Goal: Task Accomplishment & Management: Manage account settings

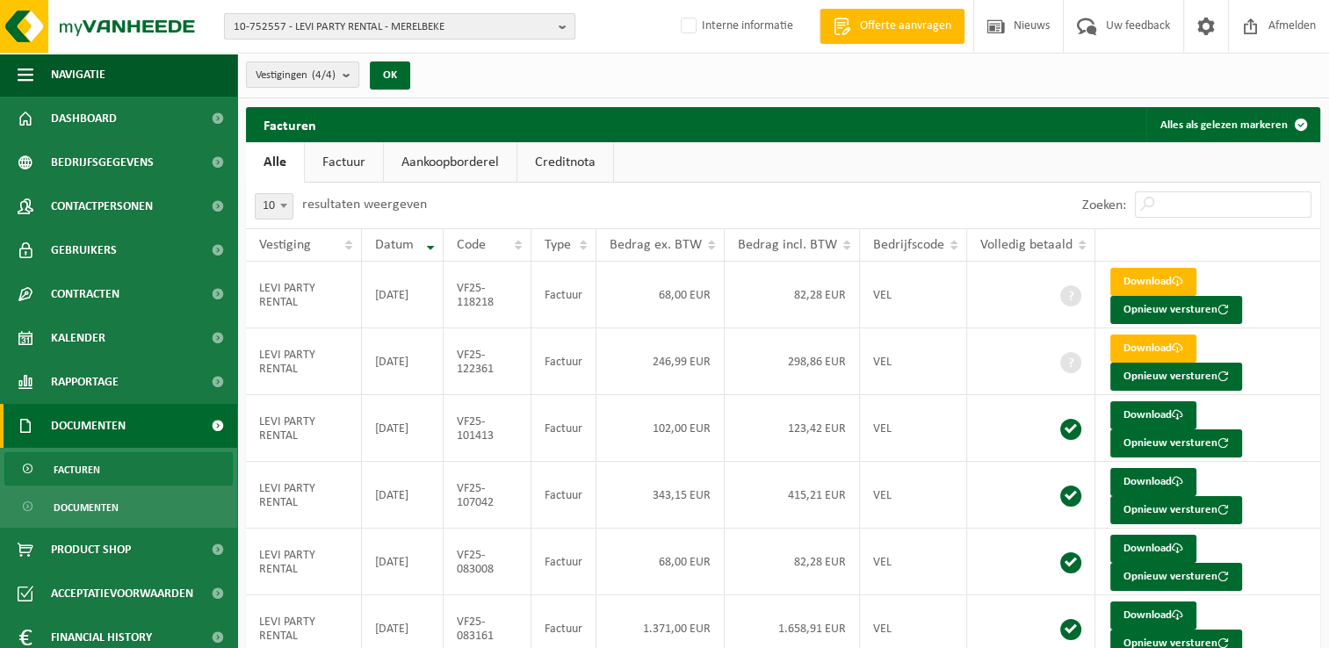
click at [358, 32] on span "10-752557 - LEVI PARTY RENTAL - MERELBEKE" at bounding box center [393, 27] width 318 height 26
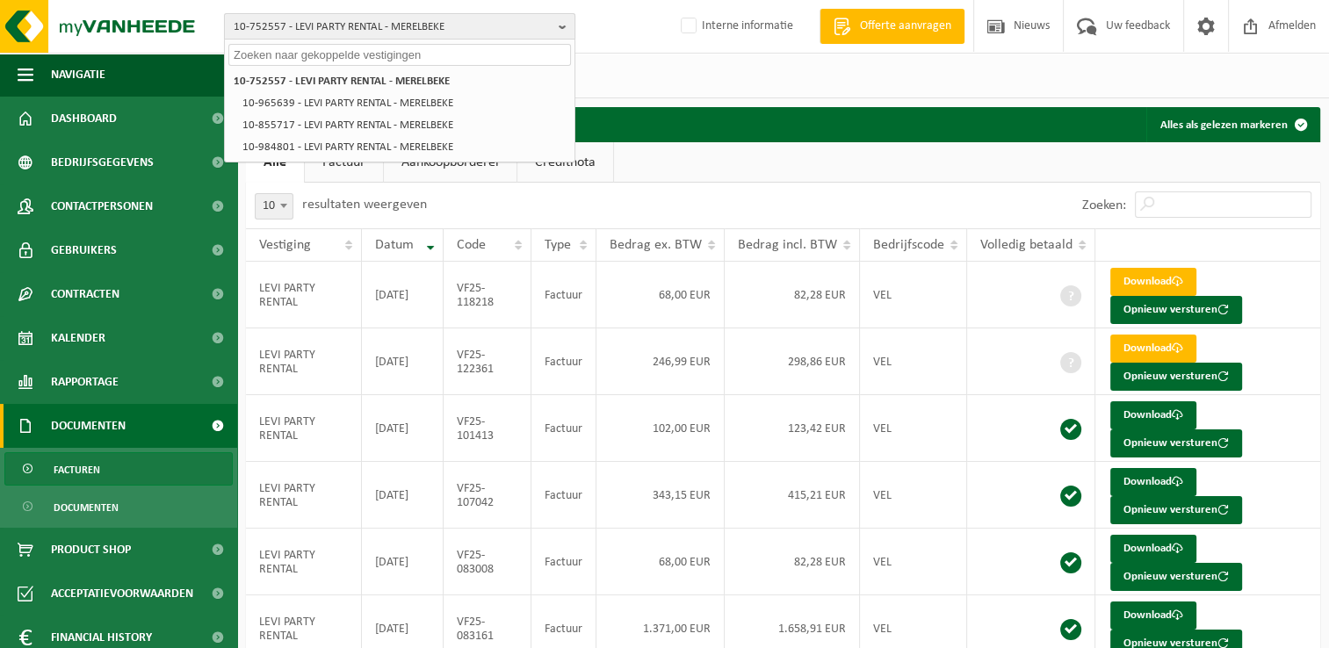
paste input "01-904116"
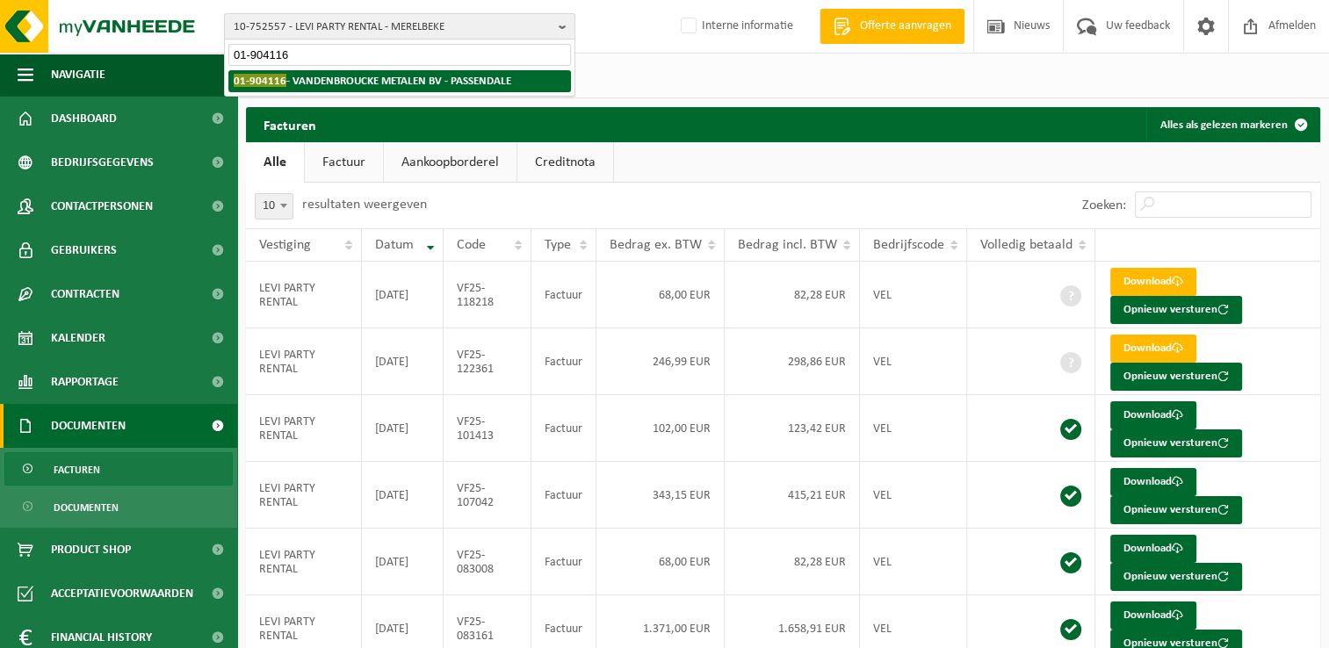
type input "01-904116"
click at [323, 88] on li "01-904116 - VANDENBROUCKE METALEN BV - PASSENDALE" at bounding box center [399, 81] width 343 height 22
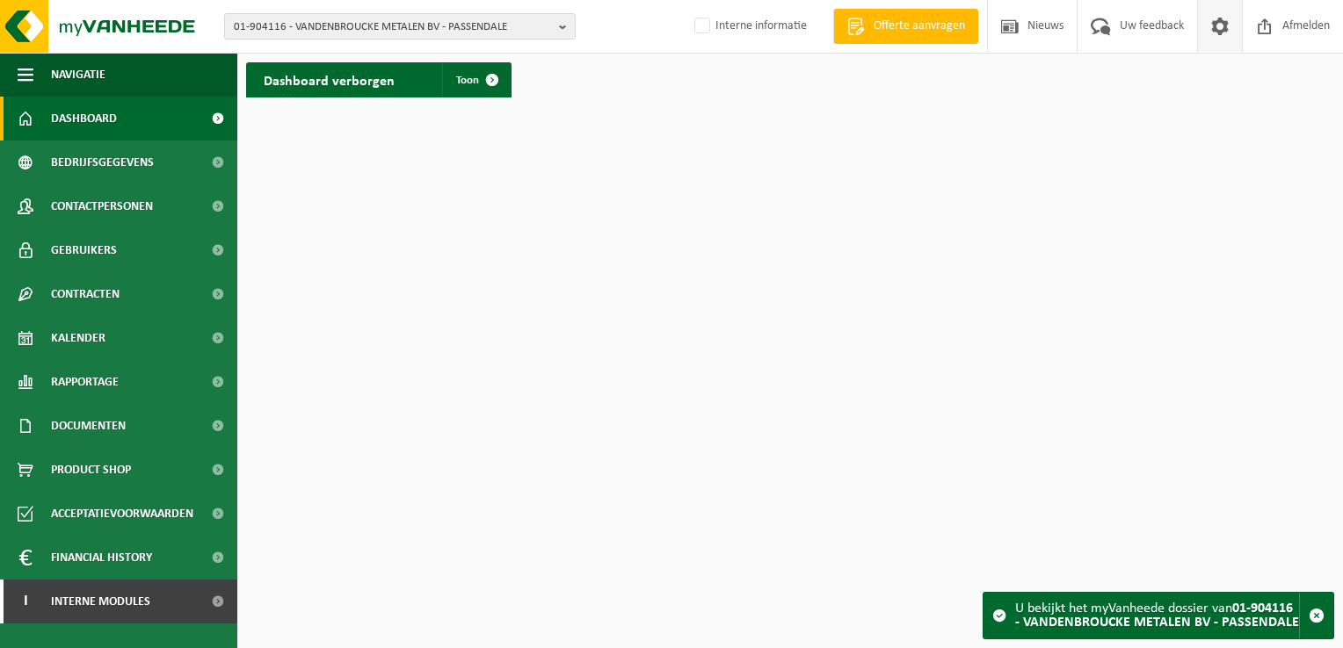
click at [1224, 33] on span at bounding box center [1219, 26] width 26 height 52
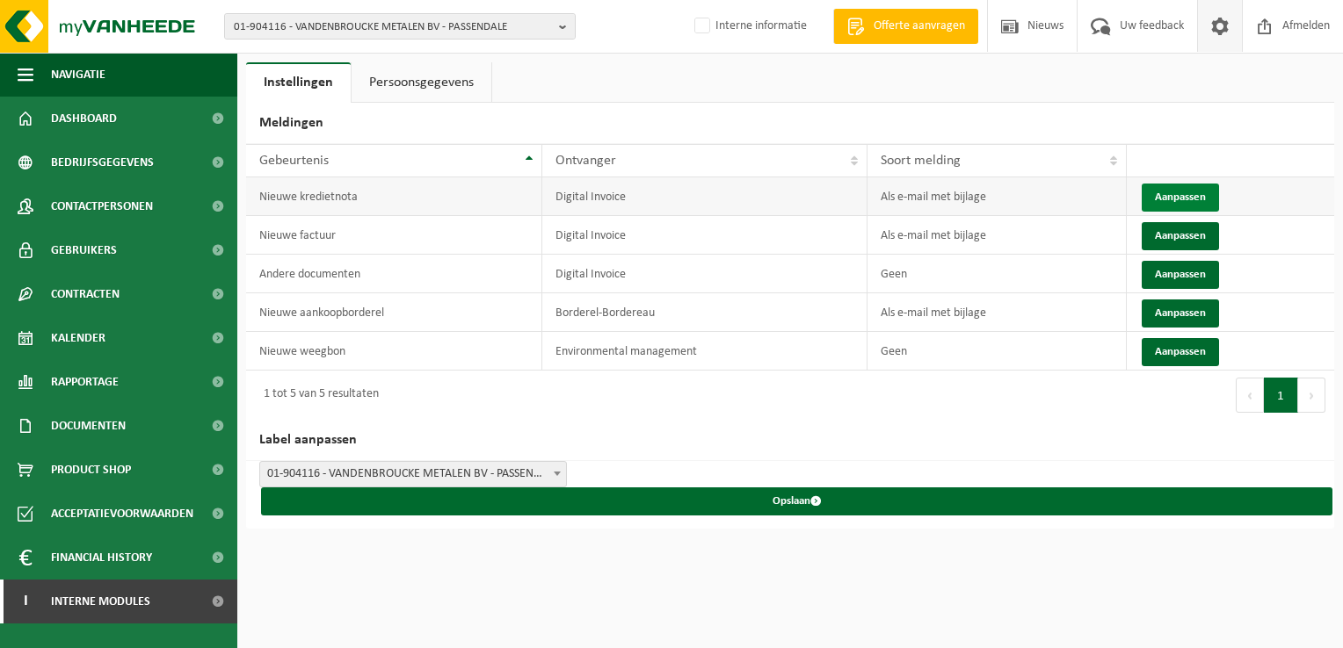
click at [1166, 199] on button "Aanpassen" at bounding box center [1179, 198] width 77 height 28
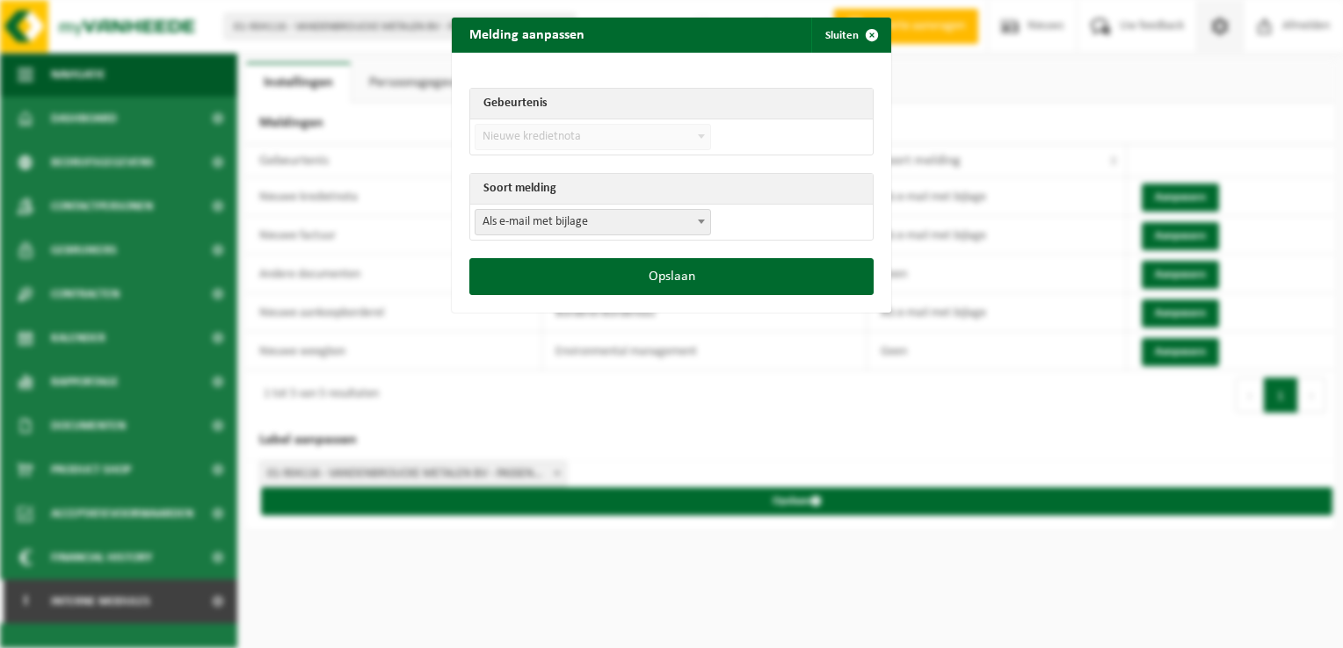
click at [546, 234] on td "Als e-mail zonder bijlage Als e-mail met bijlage Geen Als e-mail met bijlage" at bounding box center [671, 222] width 402 height 35
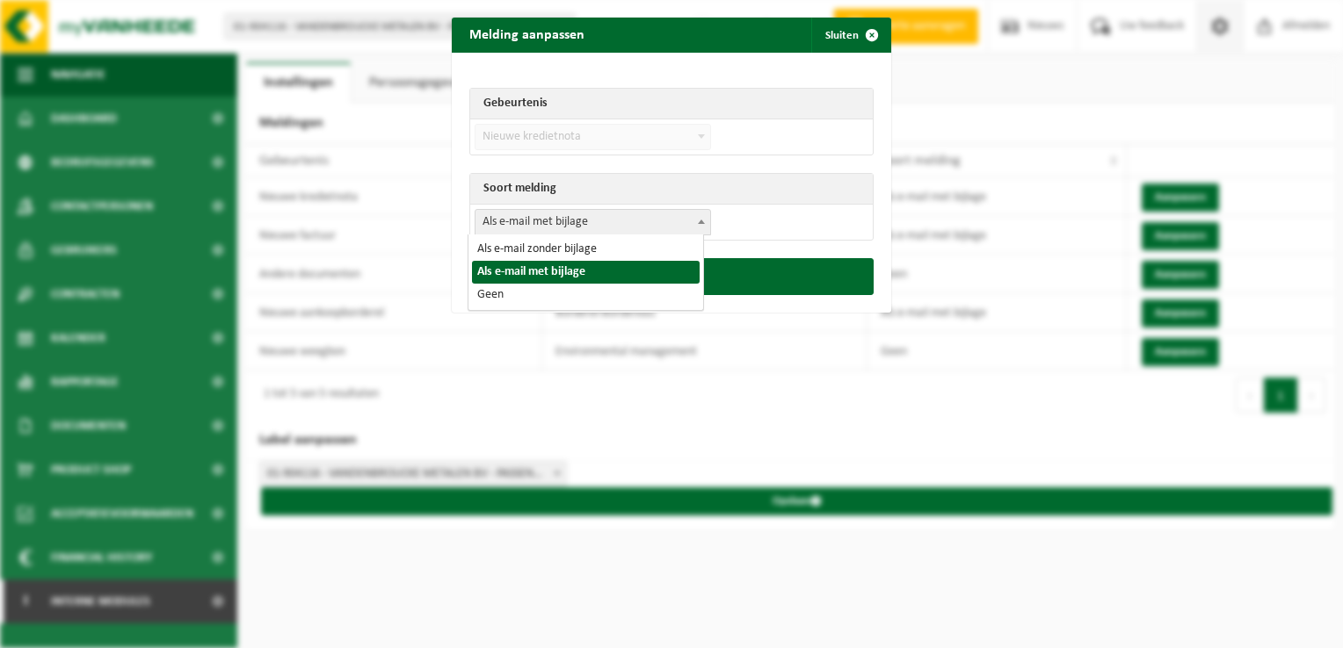
click at [517, 223] on span "Als e-mail met bijlage" at bounding box center [592, 222] width 235 height 25
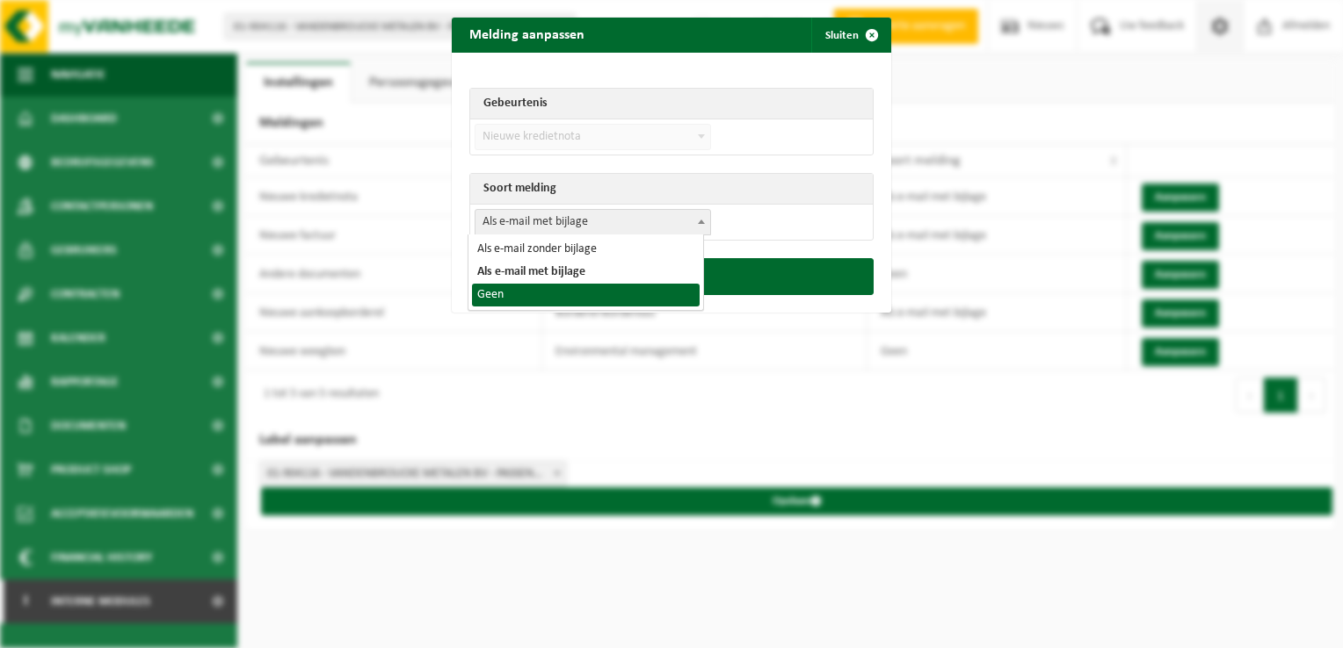
select select "1"
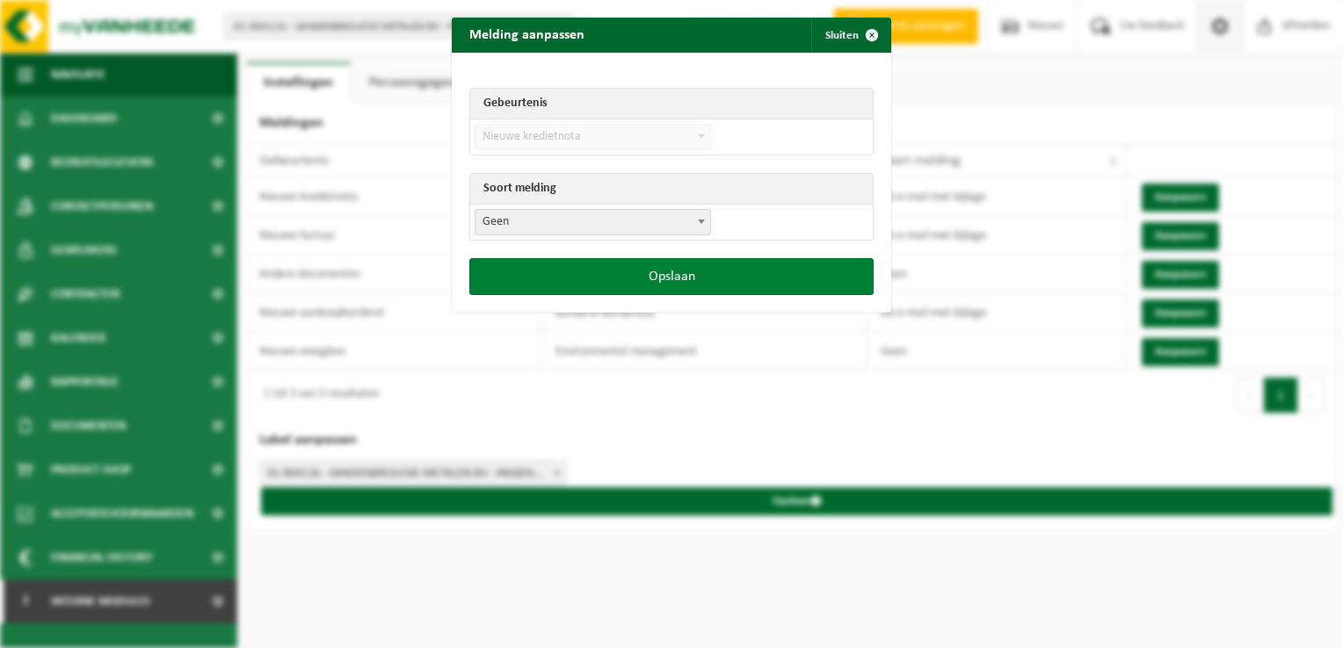
click at [589, 271] on button "Opslaan" at bounding box center [671, 276] width 404 height 37
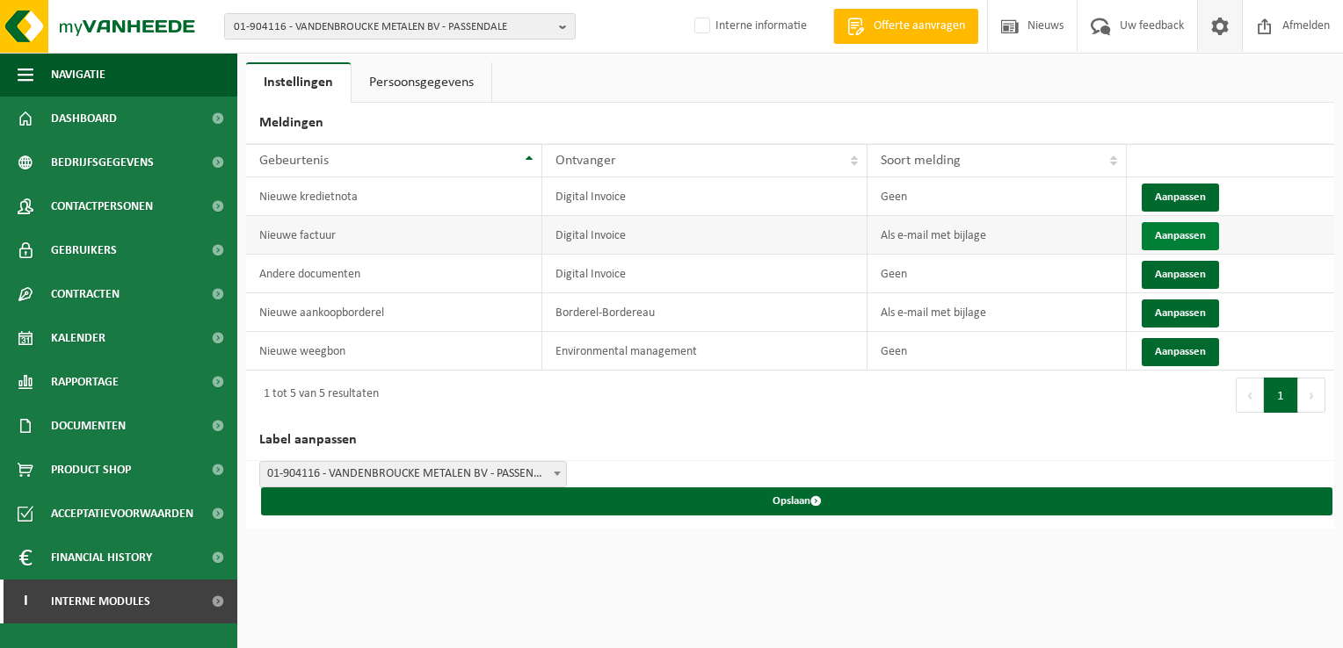
click at [1169, 238] on button "Aanpassen" at bounding box center [1179, 236] width 77 height 28
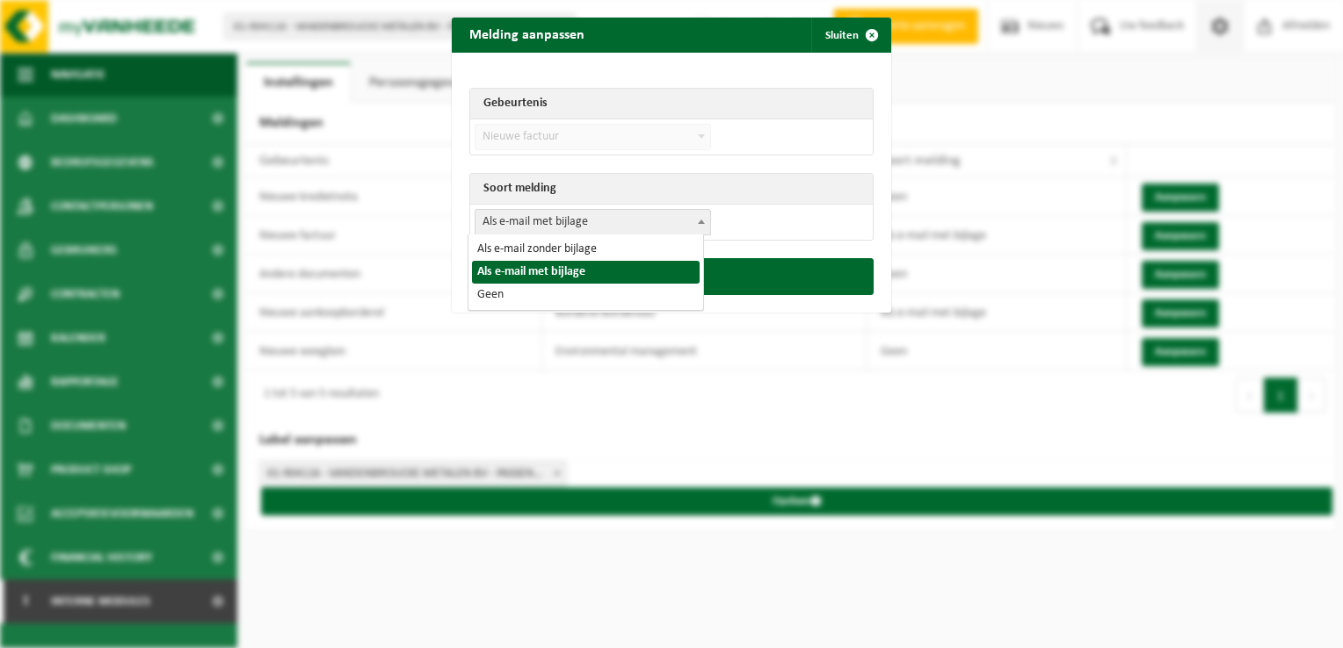
click at [574, 222] on span "Als e-mail met bijlage" at bounding box center [592, 222] width 235 height 25
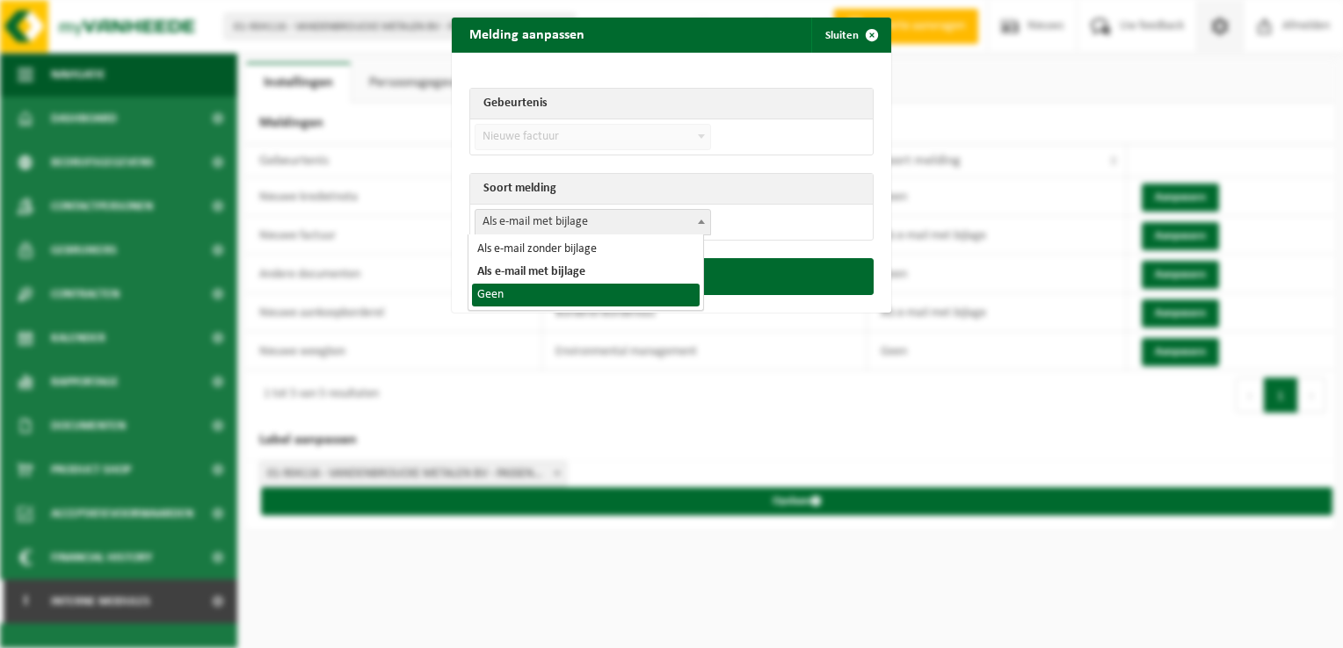
select select "1"
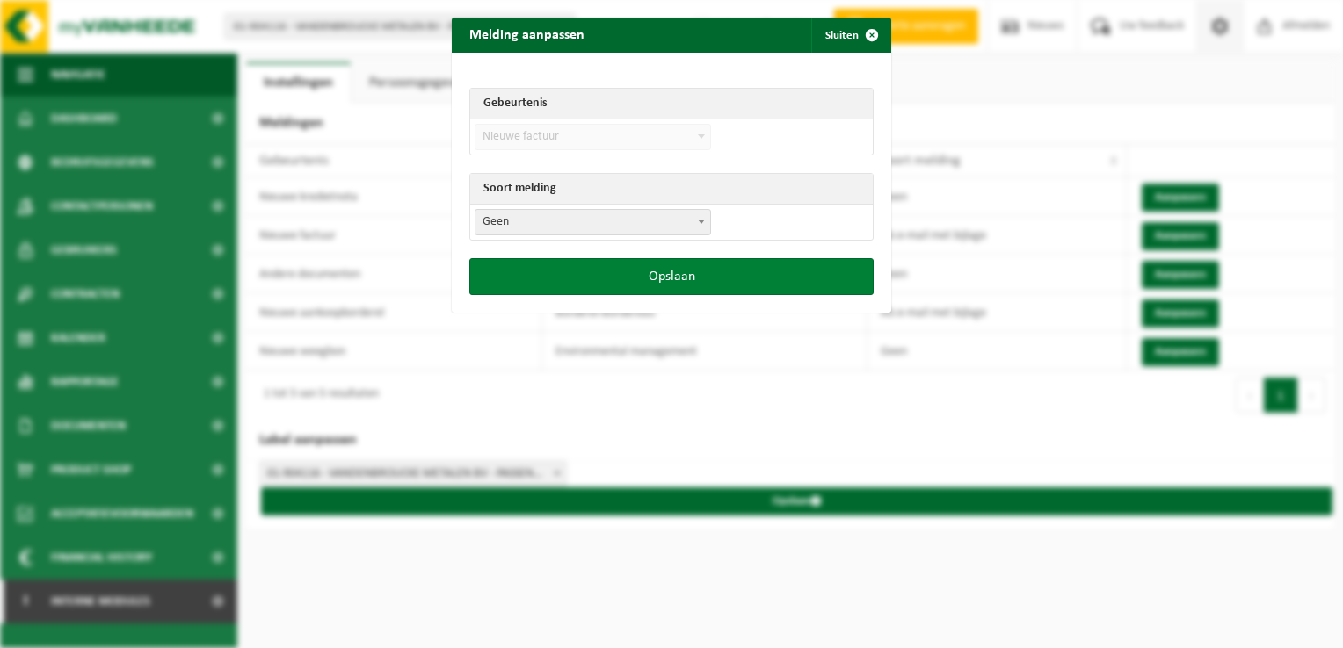
click at [647, 269] on button "Opslaan" at bounding box center [671, 276] width 404 height 37
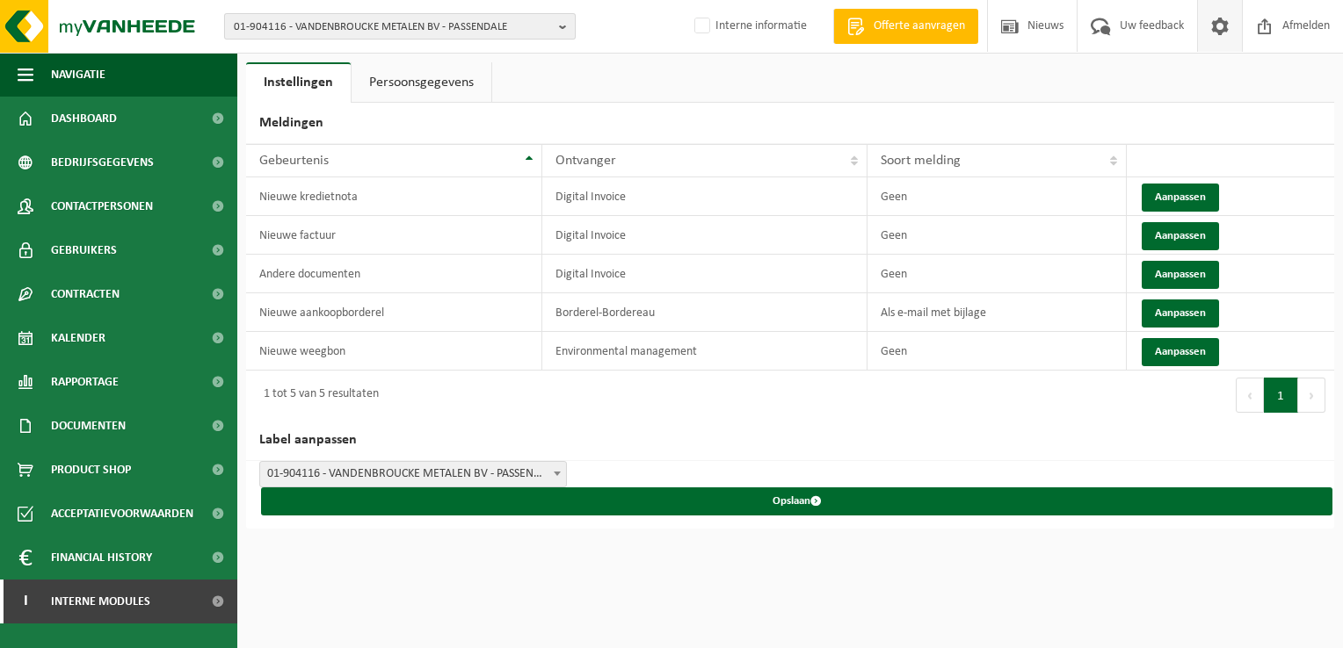
click at [330, 26] on span "01-904116 - VANDENBROUCKE METALEN BV - PASSENDALE" at bounding box center [393, 27] width 318 height 26
paste input "10-987139"
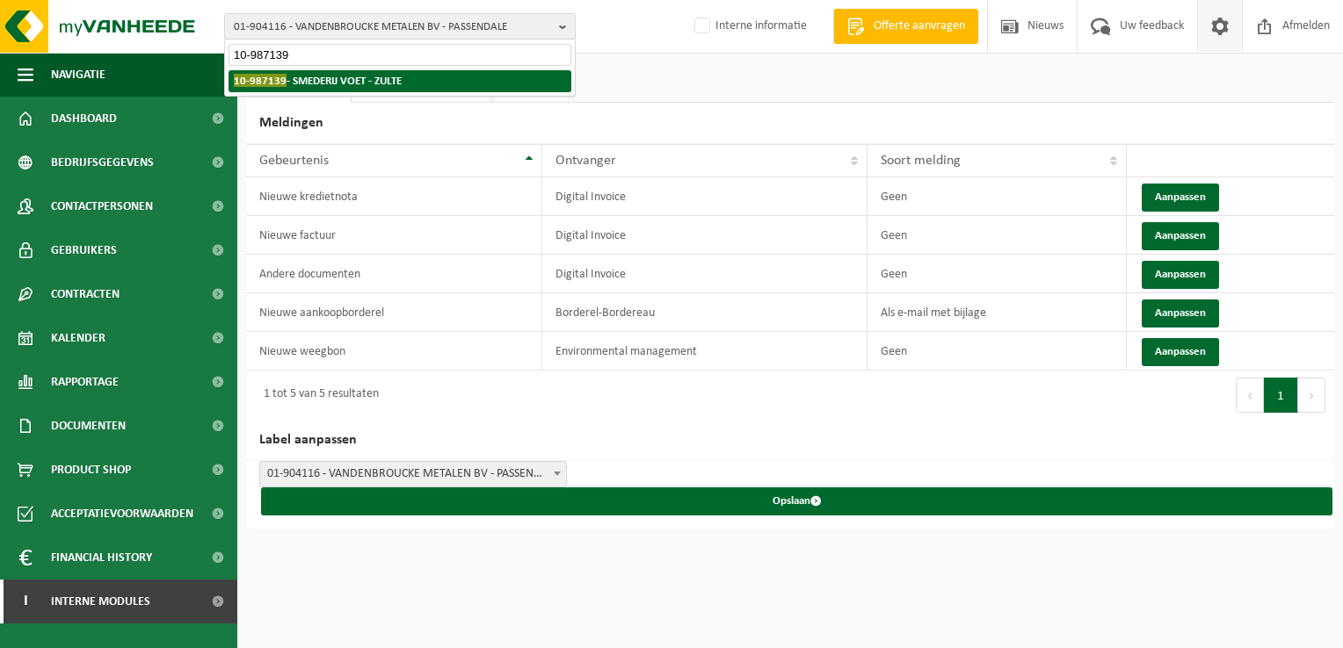
type input "10-987139"
click at [323, 83] on strong "10-987139 - SMEDERIJ VOET - ZULTE" at bounding box center [318, 80] width 168 height 13
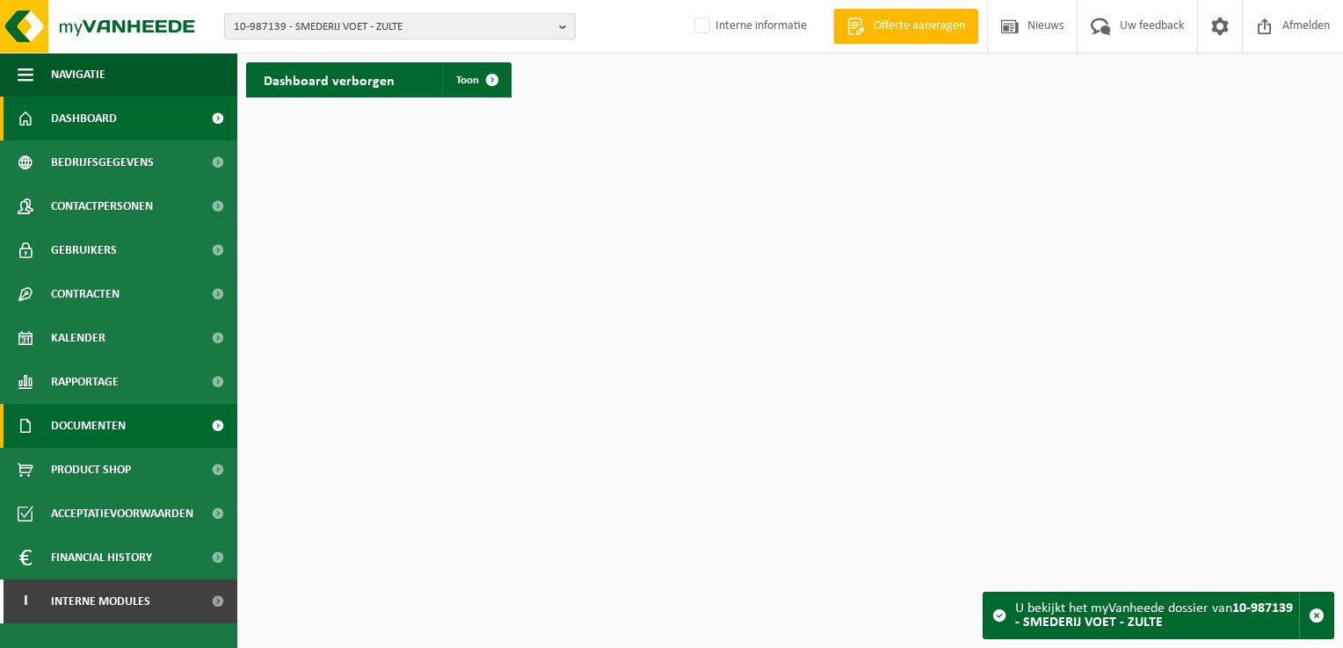
click at [122, 429] on span "Documenten" at bounding box center [88, 426] width 75 height 44
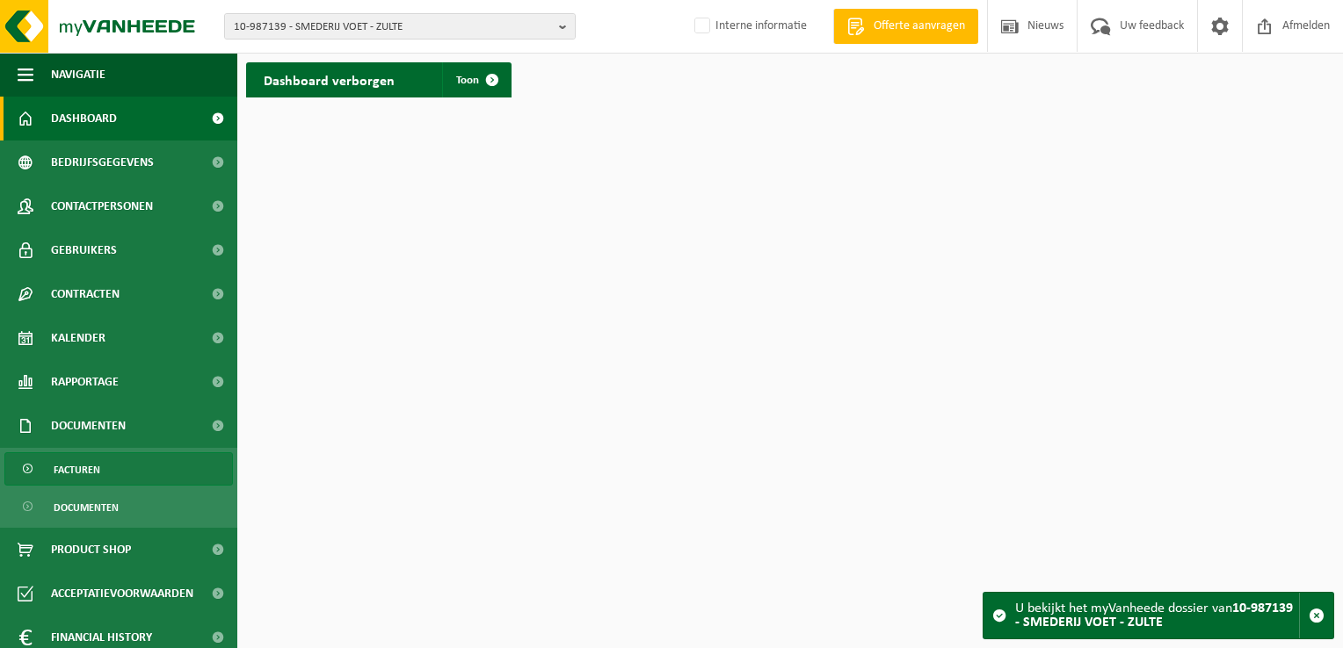
click at [122, 466] on link "Facturen" at bounding box center [118, 469] width 228 height 33
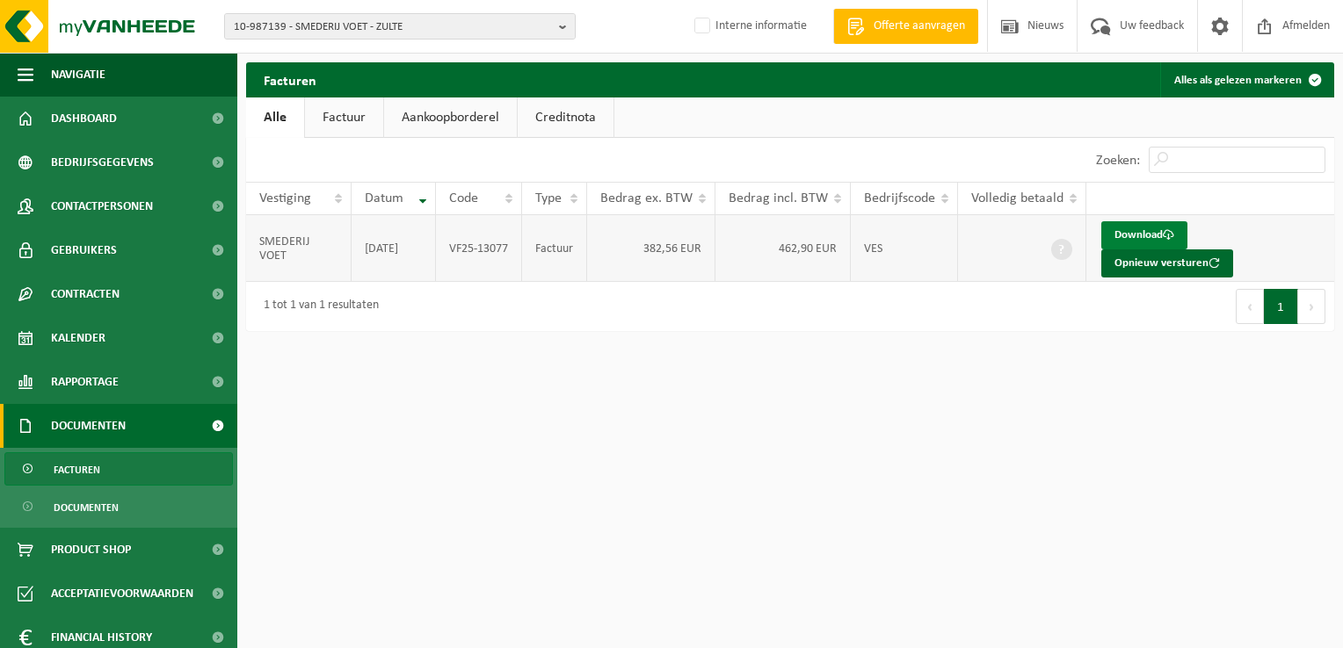
click at [1125, 232] on link "Download" at bounding box center [1144, 235] width 86 height 28
click at [271, 22] on span "10-987139 - SMEDERIJ VOET - ZULTE" at bounding box center [393, 27] width 318 height 26
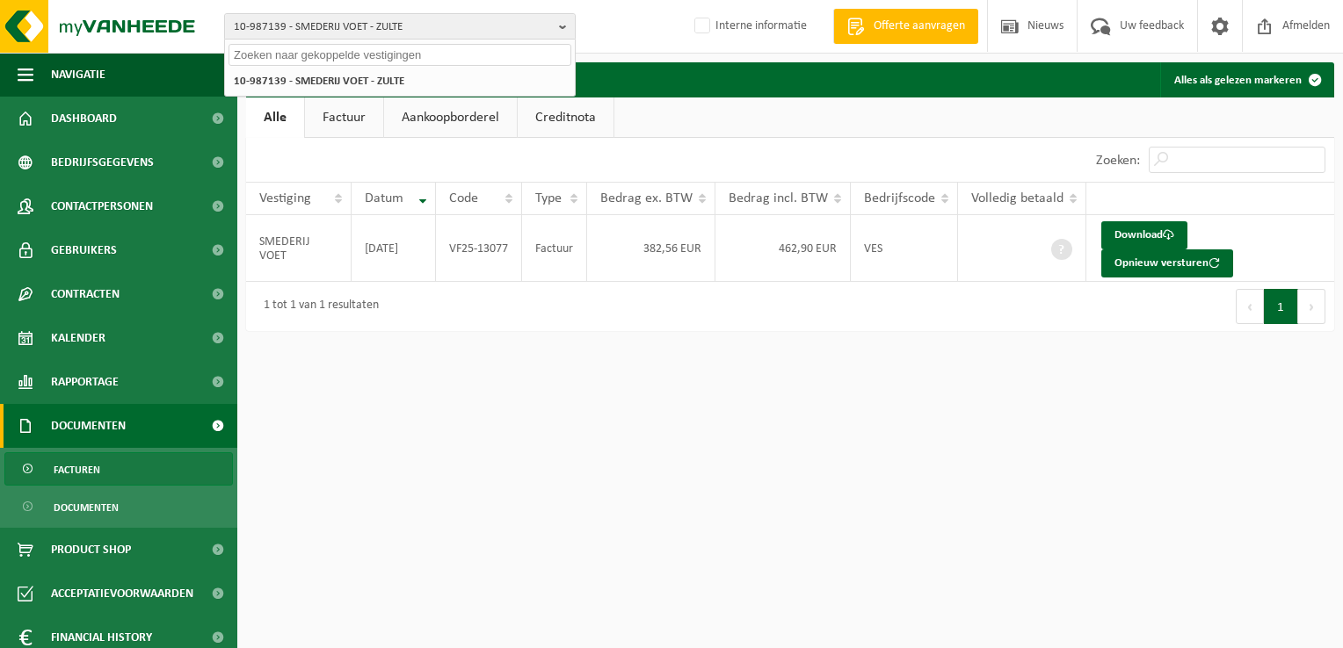
paste input "11/09/2025"
drag, startPoint x: 299, startPoint y: 54, endPoint x: 91, endPoint y: 30, distance: 208.8
click at [91, 30] on div "10-987139 - SMEDERIJ VOET - ZULTE 11/09/2025 10-987139 - SMEDERIJ VOET - ZULTE …" at bounding box center [671, 27] width 1343 height 54
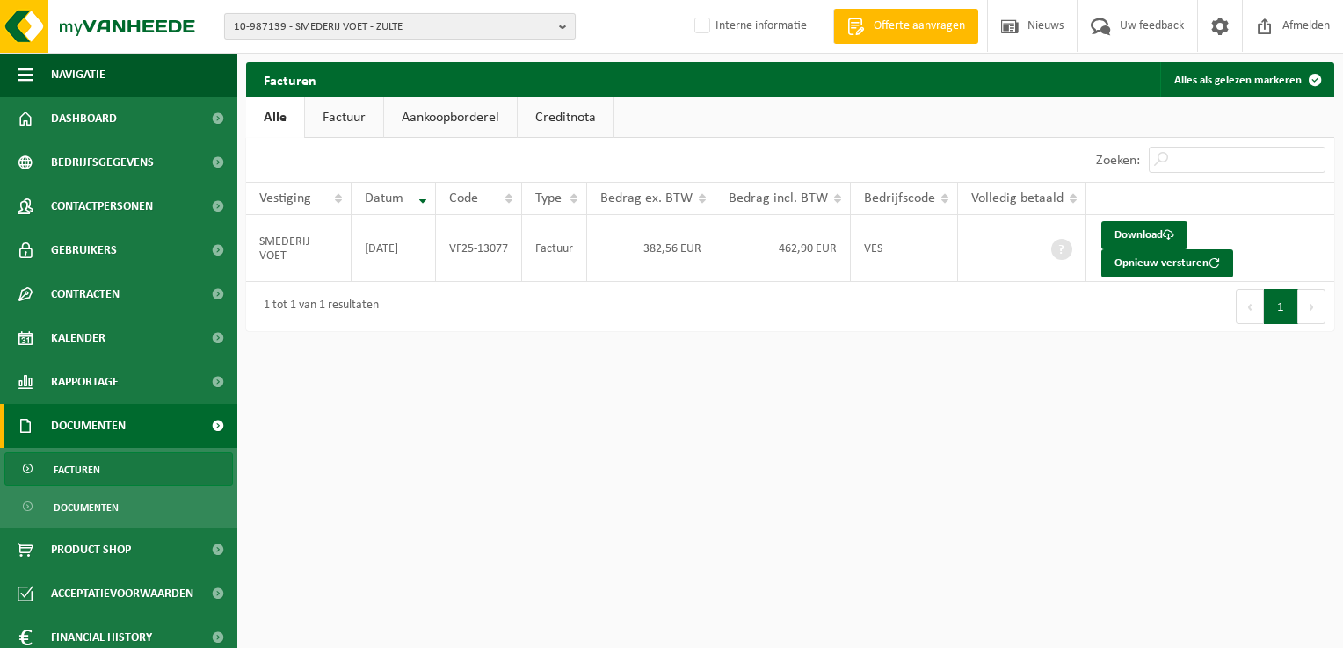
click at [309, 27] on span "10-987139 - SMEDERIJ VOET - ZULTE" at bounding box center [393, 27] width 318 height 26
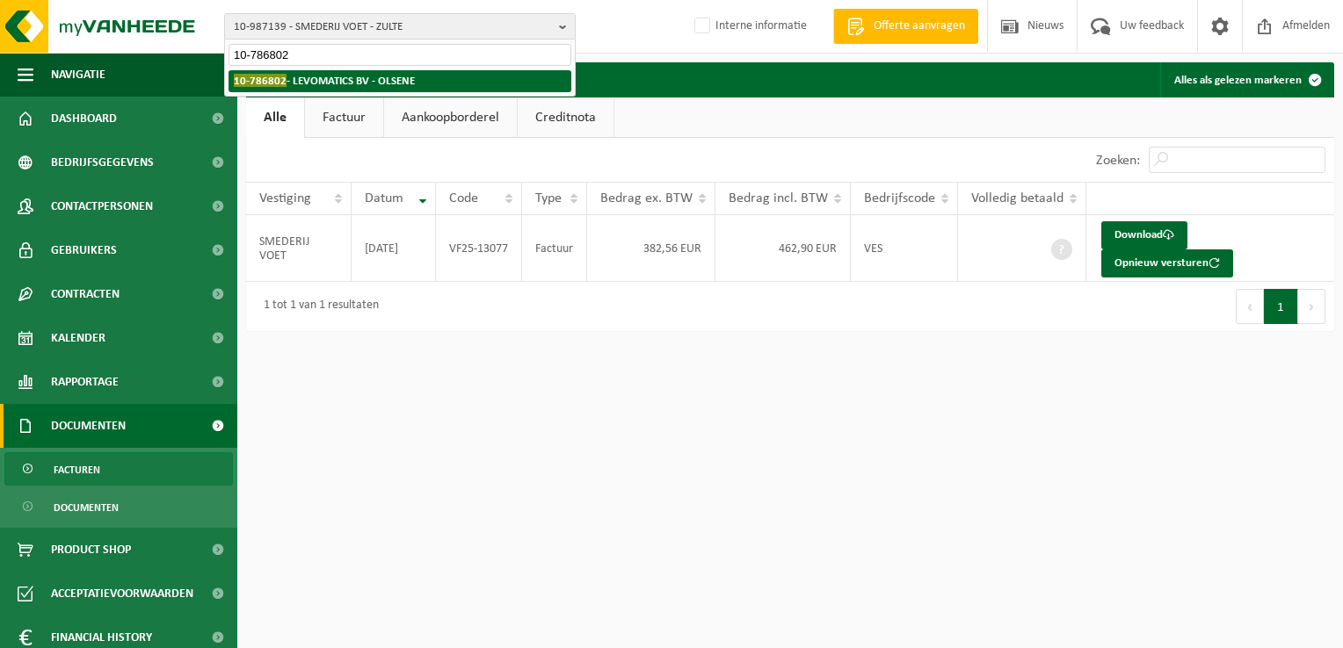
type input "10-786802"
click at [359, 83] on strong "10-786802 - LEVOMATICS BV - OLSENE" at bounding box center [324, 80] width 181 height 13
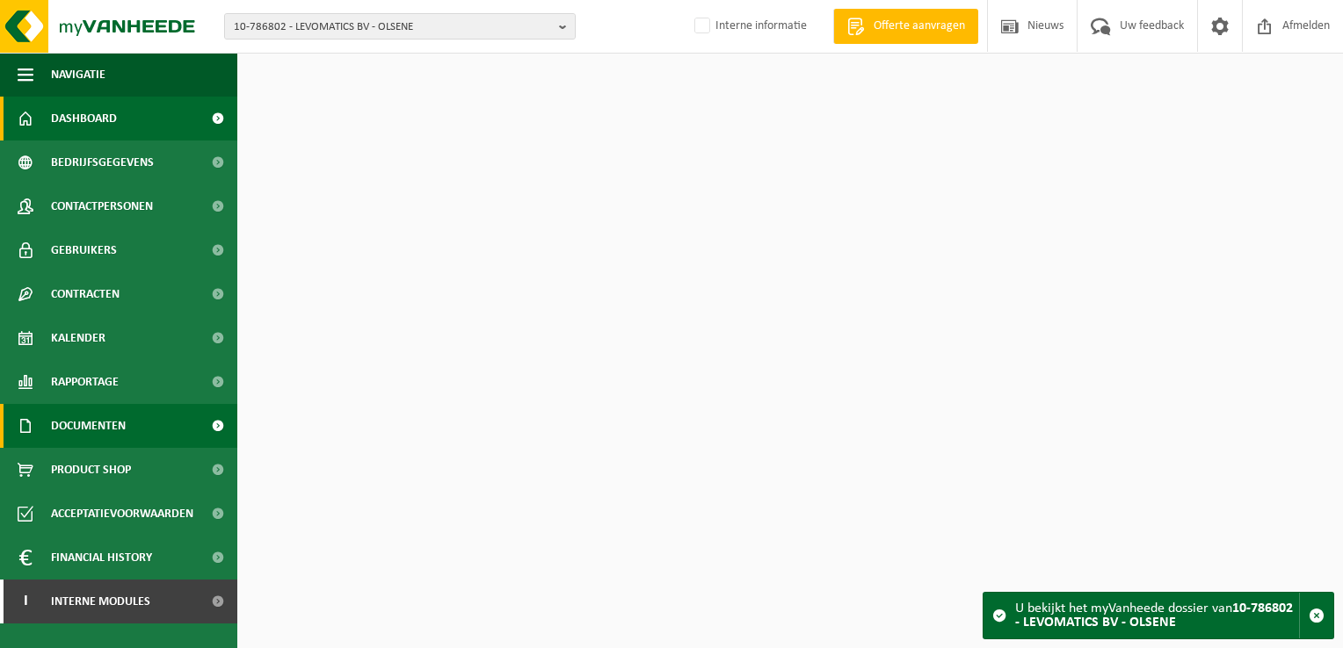
click at [136, 426] on link "Documenten" at bounding box center [118, 426] width 237 height 44
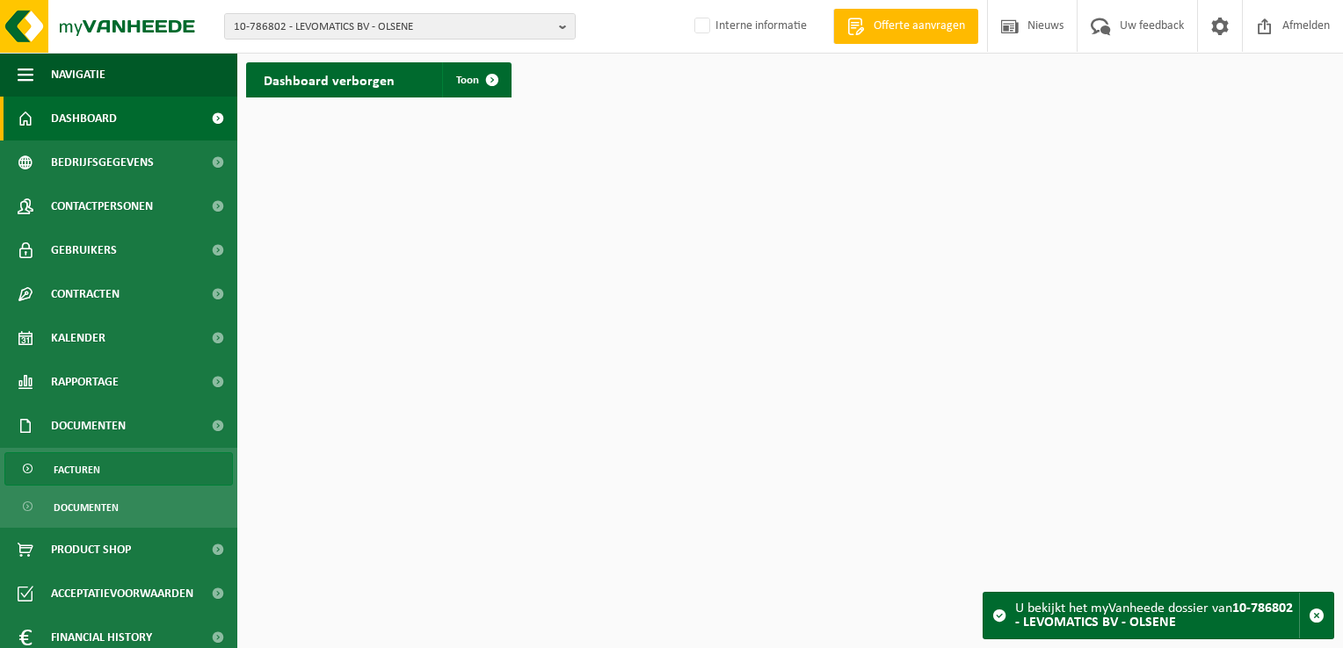
click at [136, 472] on link "Facturen" at bounding box center [118, 469] width 228 height 33
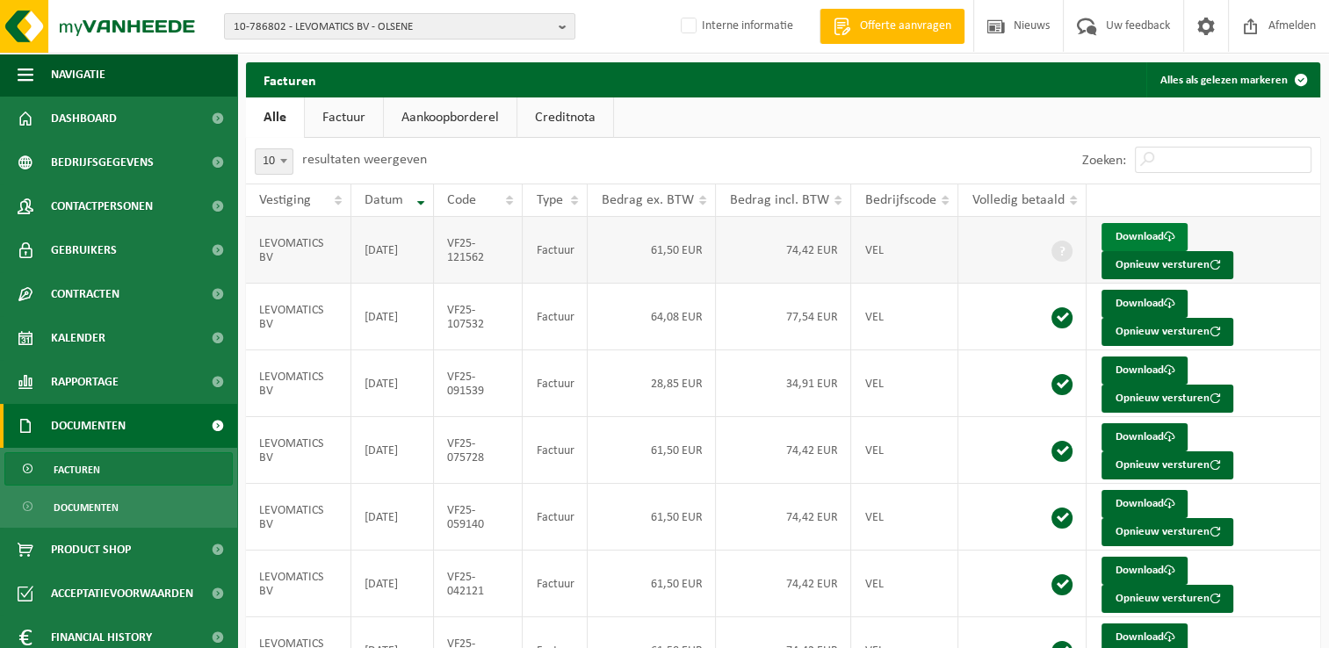
click at [1137, 238] on link "Download" at bounding box center [1145, 237] width 86 height 28
click at [1206, 33] on span at bounding box center [1206, 26] width 26 height 52
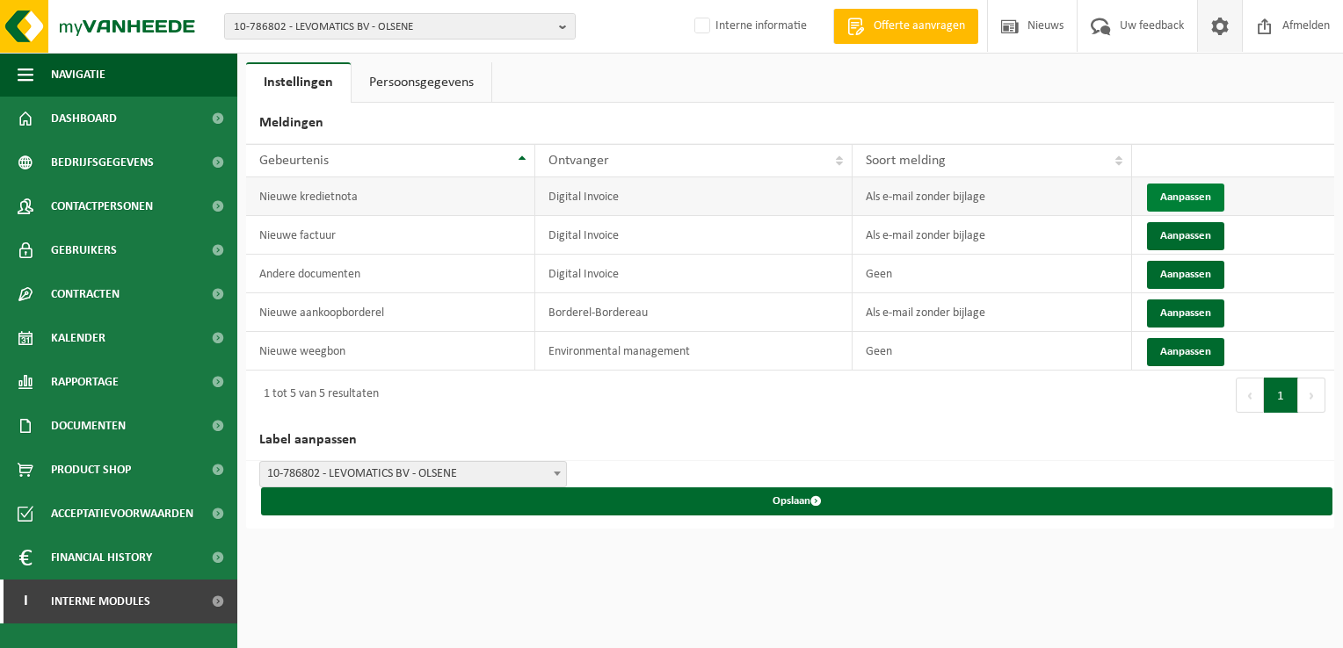
click at [1185, 199] on button "Aanpassen" at bounding box center [1185, 198] width 77 height 28
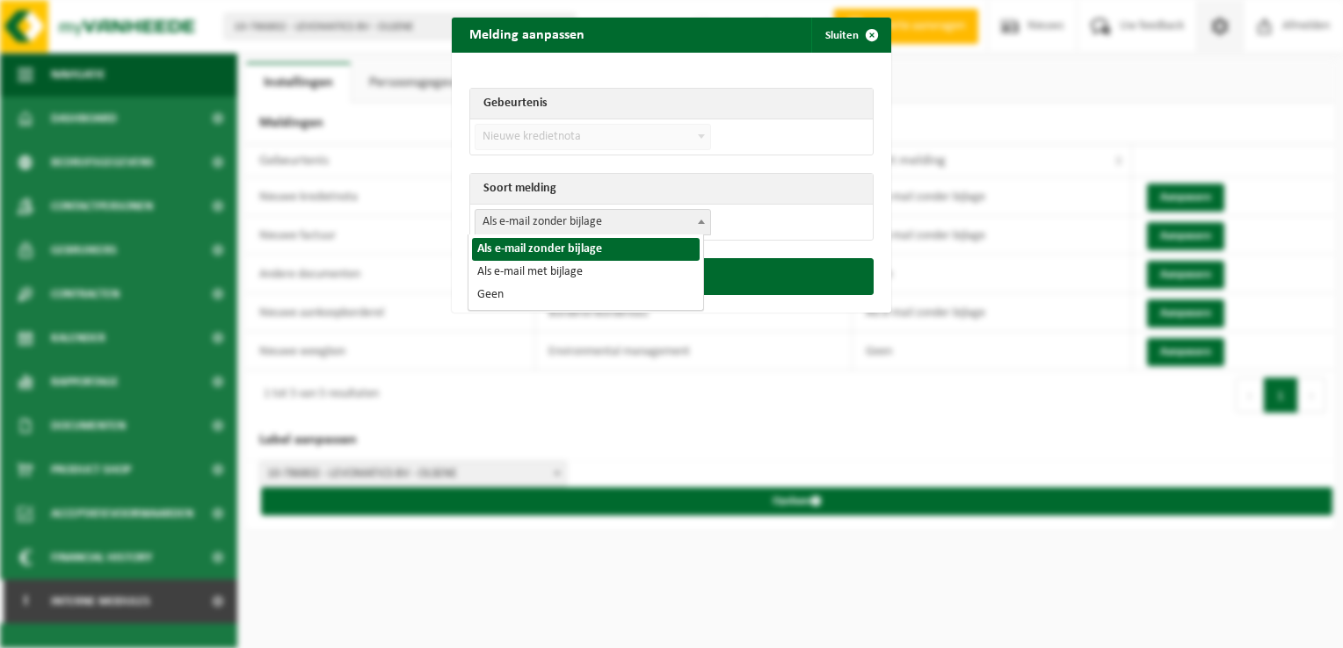
click at [525, 221] on span "Als e-mail zonder bijlage" at bounding box center [592, 222] width 235 height 25
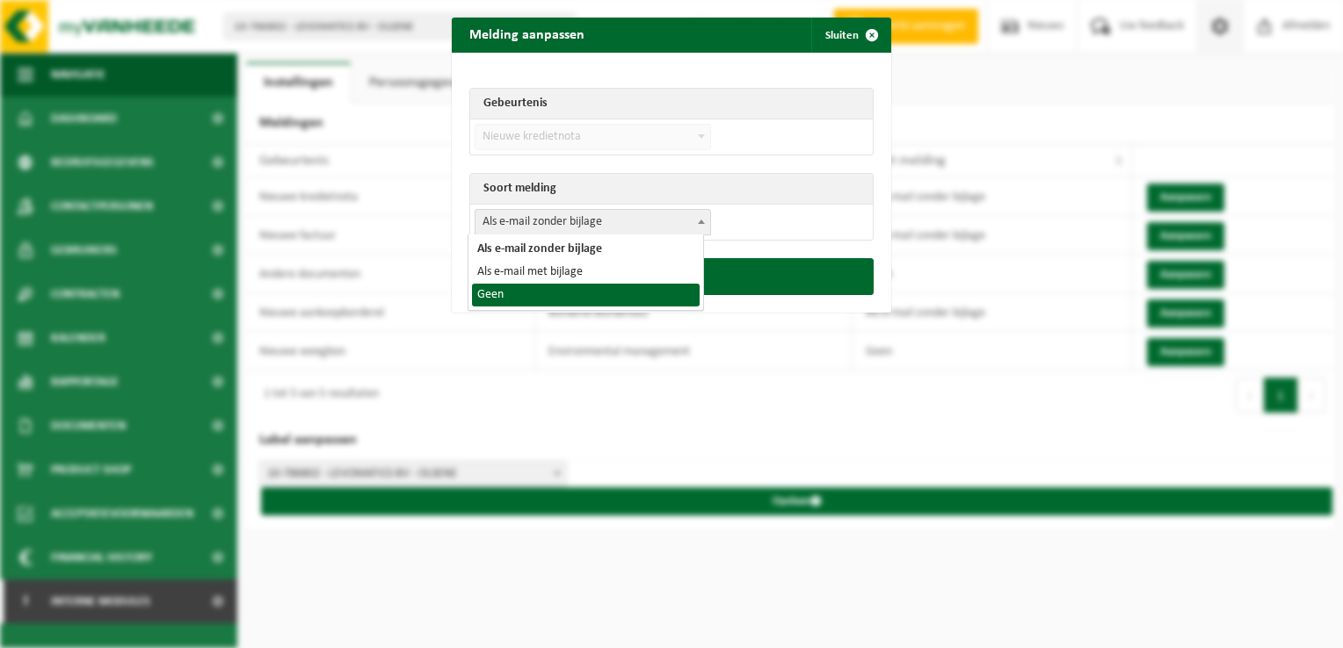
select select "1"
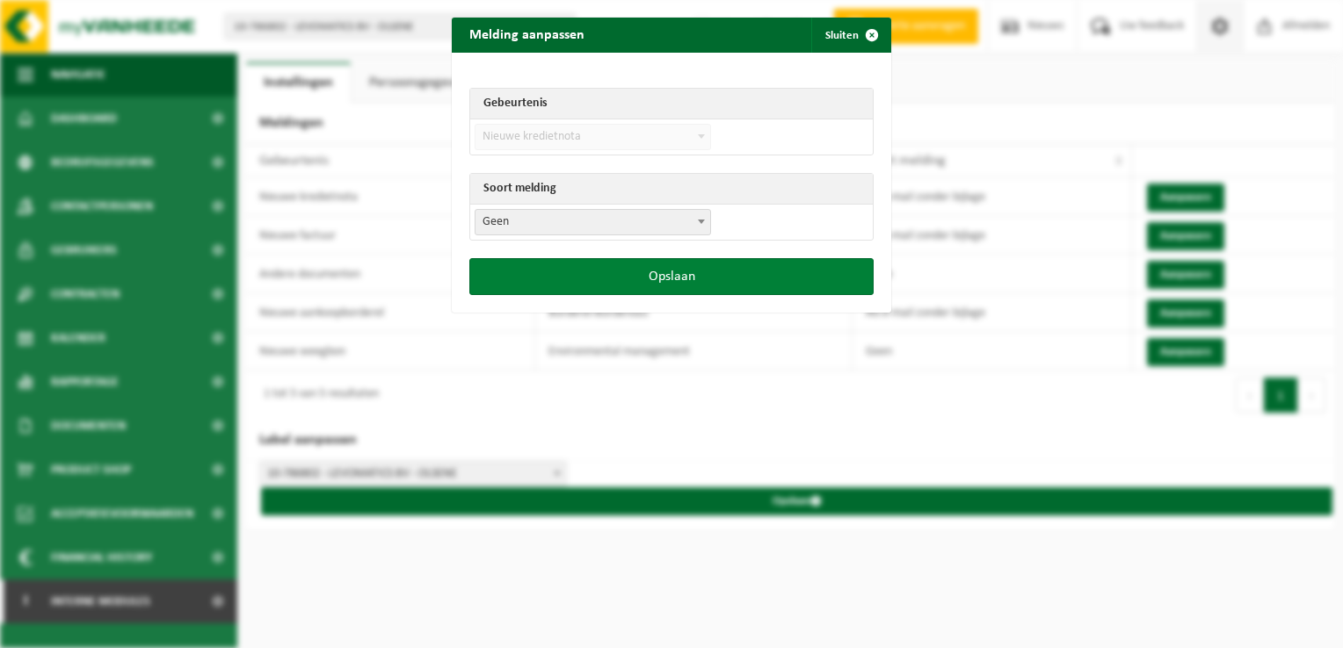
click at [663, 278] on button "Opslaan" at bounding box center [671, 276] width 404 height 37
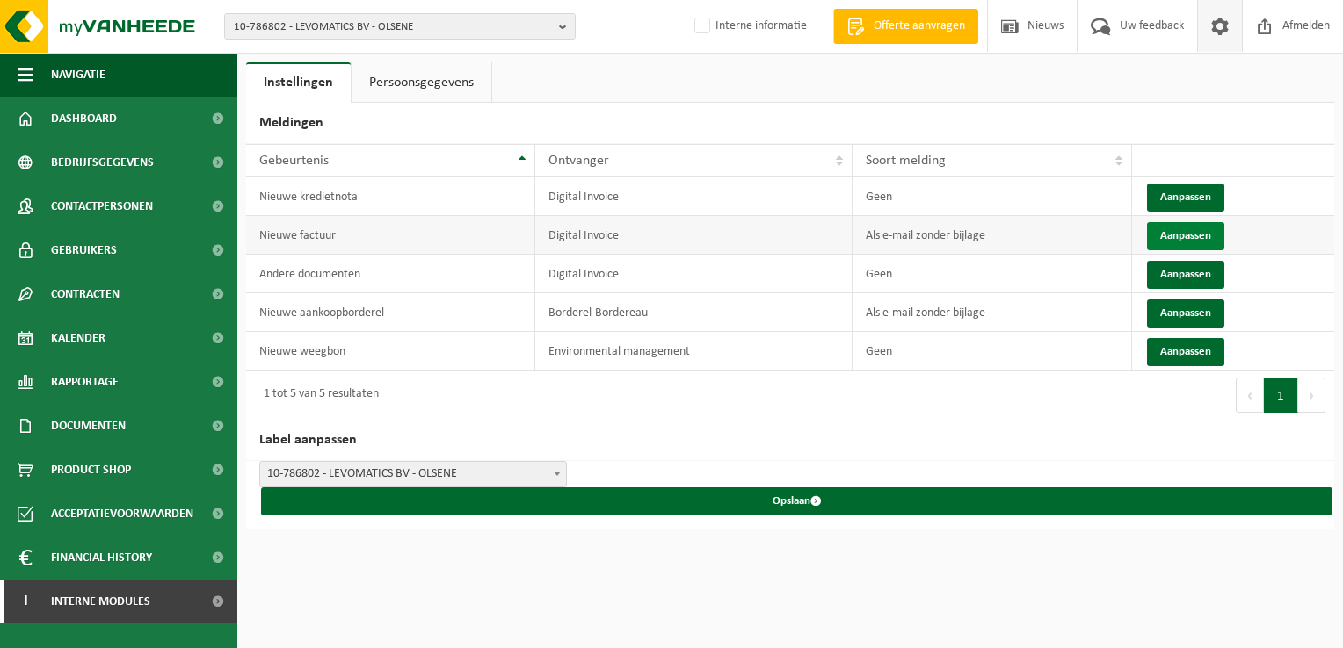
click at [1167, 232] on button "Aanpassen" at bounding box center [1185, 236] width 77 height 28
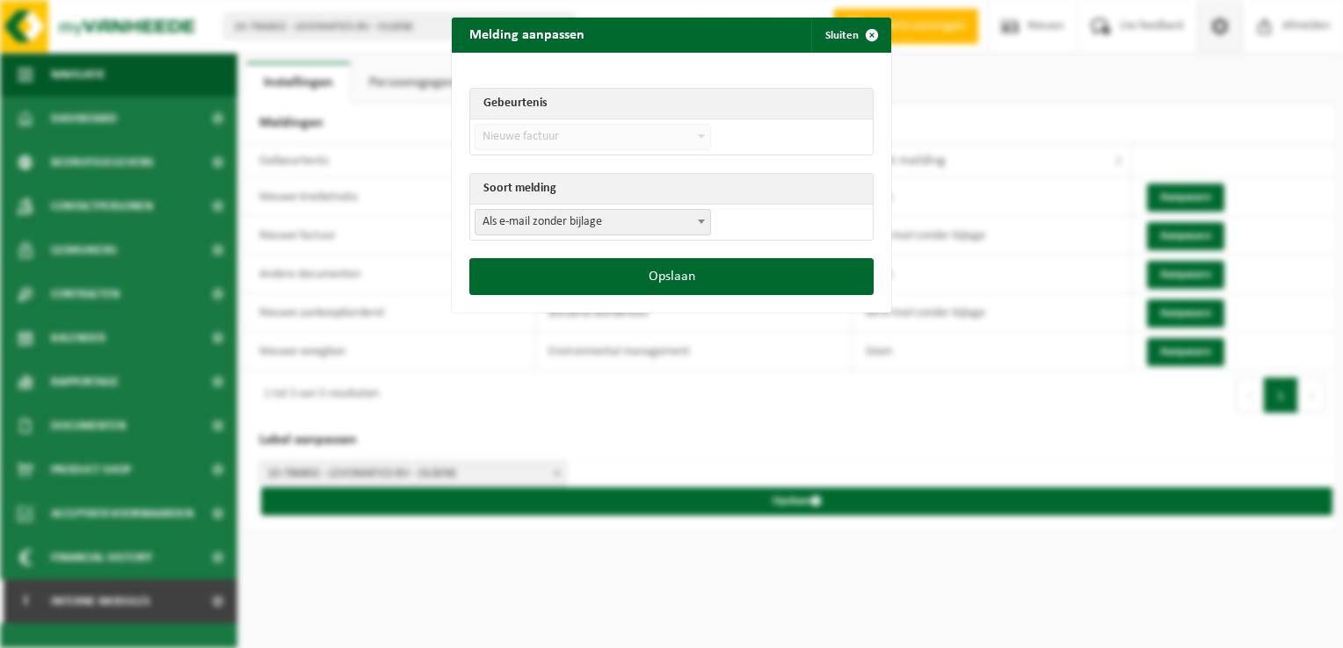
click at [619, 206] on td "Als e-mail zonder bijlage Als e-mail met bijlage Geen Als e-mail zonder bijlage" at bounding box center [671, 222] width 402 height 35
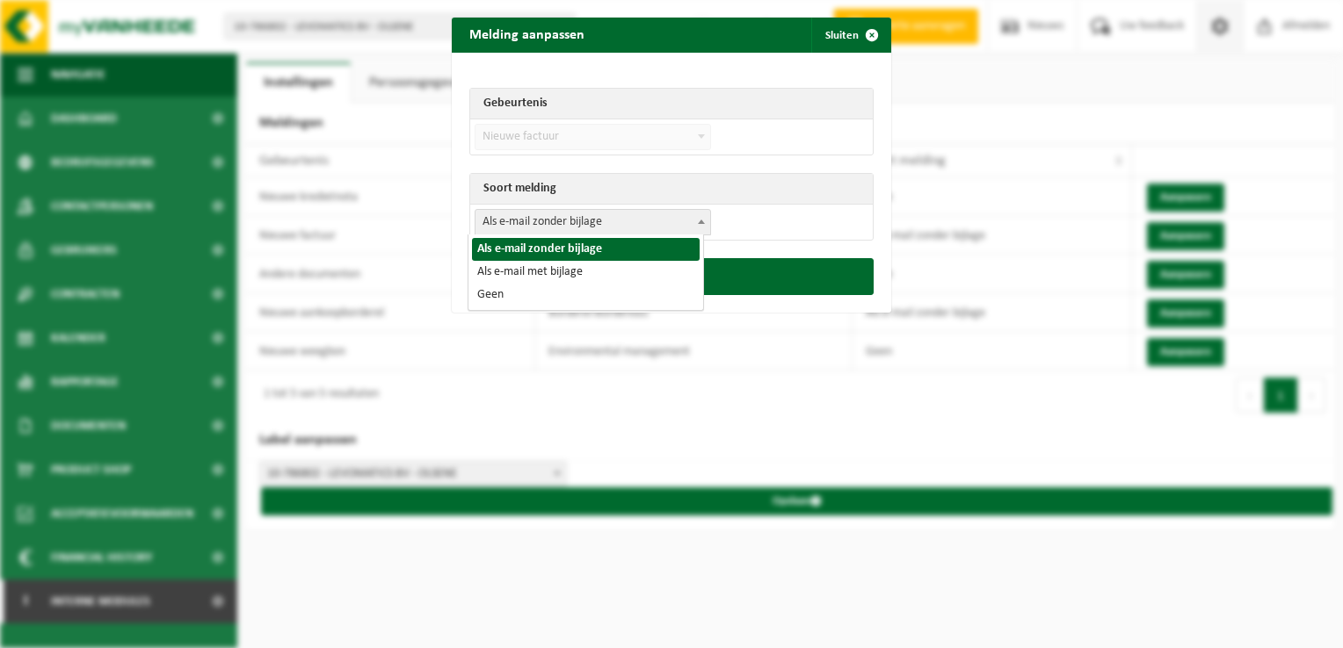
click at [552, 227] on span "Als e-mail zonder bijlage" at bounding box center [592, 222] width 235 height 25
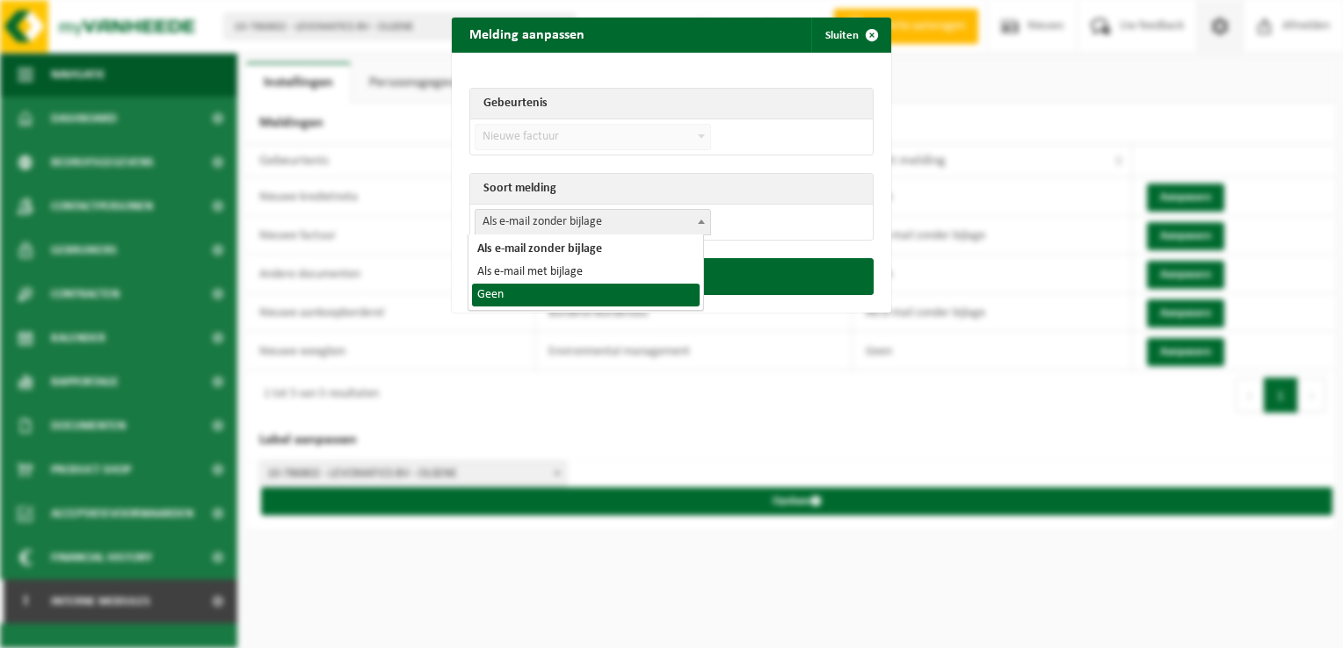
select select "1"
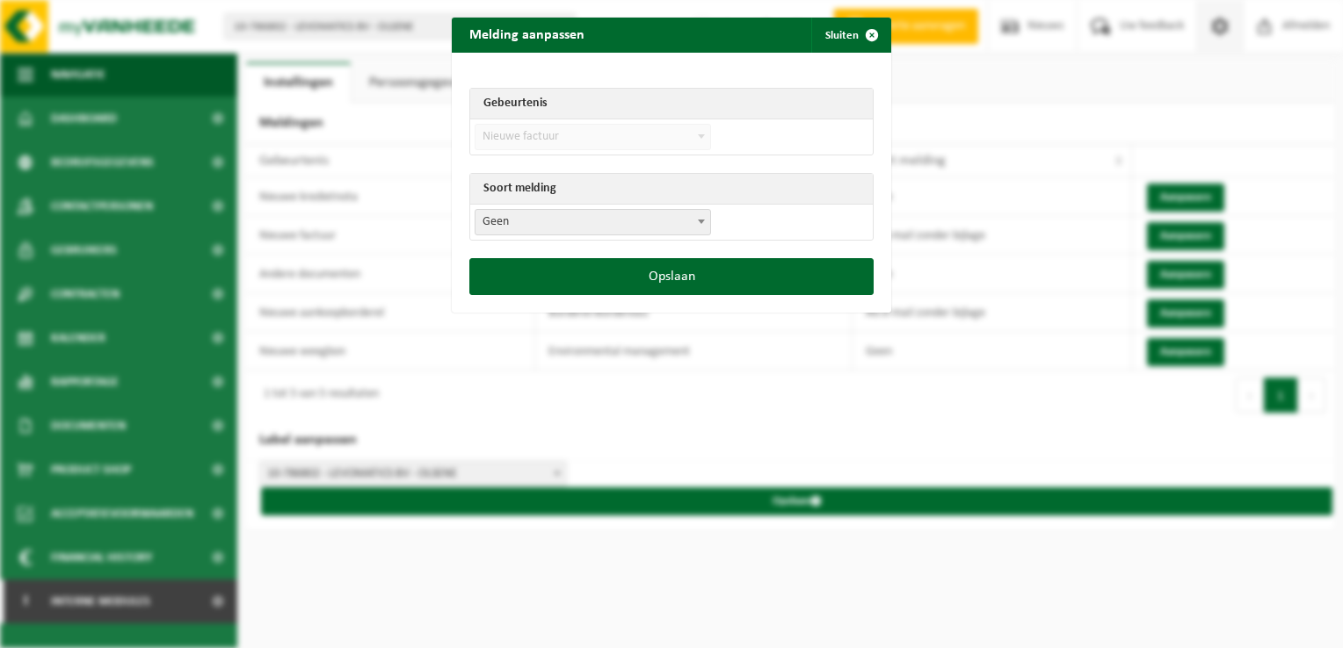
click at [615, 296] on div "Opslaan" at bounding box center [671, 285] width 439 height 54
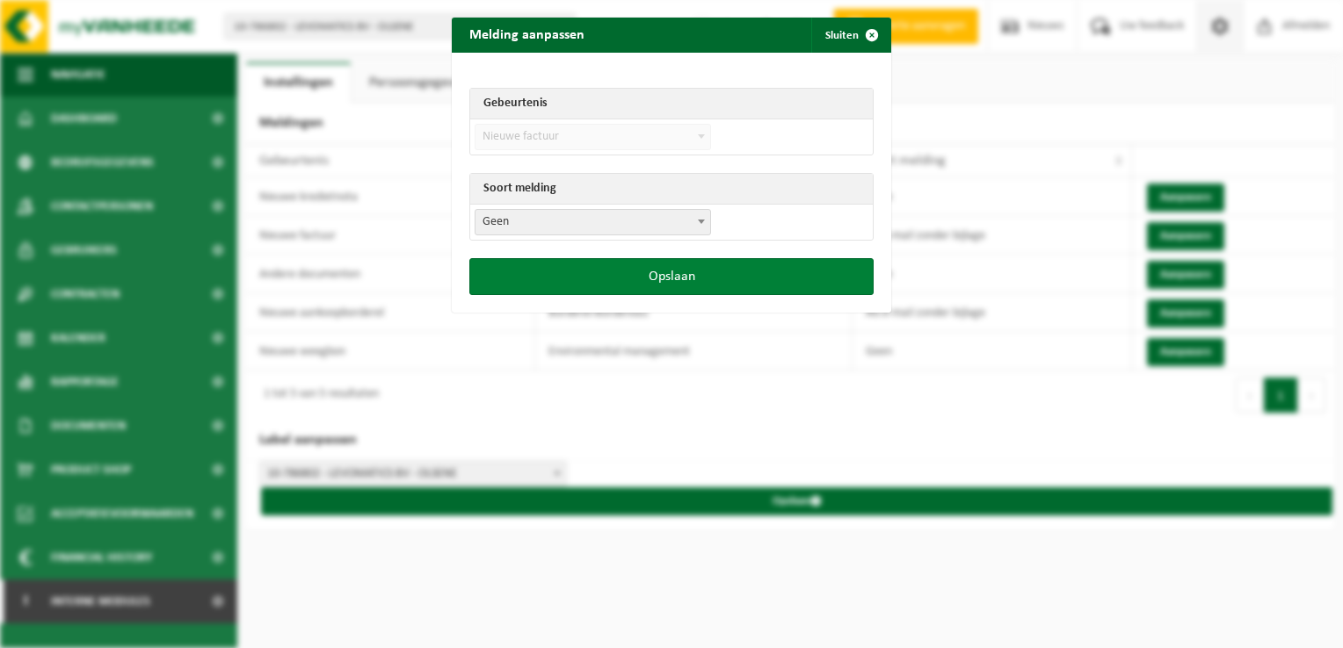
click at [629, 286] on button "Opslaan" at bounding box center [671, 276] width 404 height 37
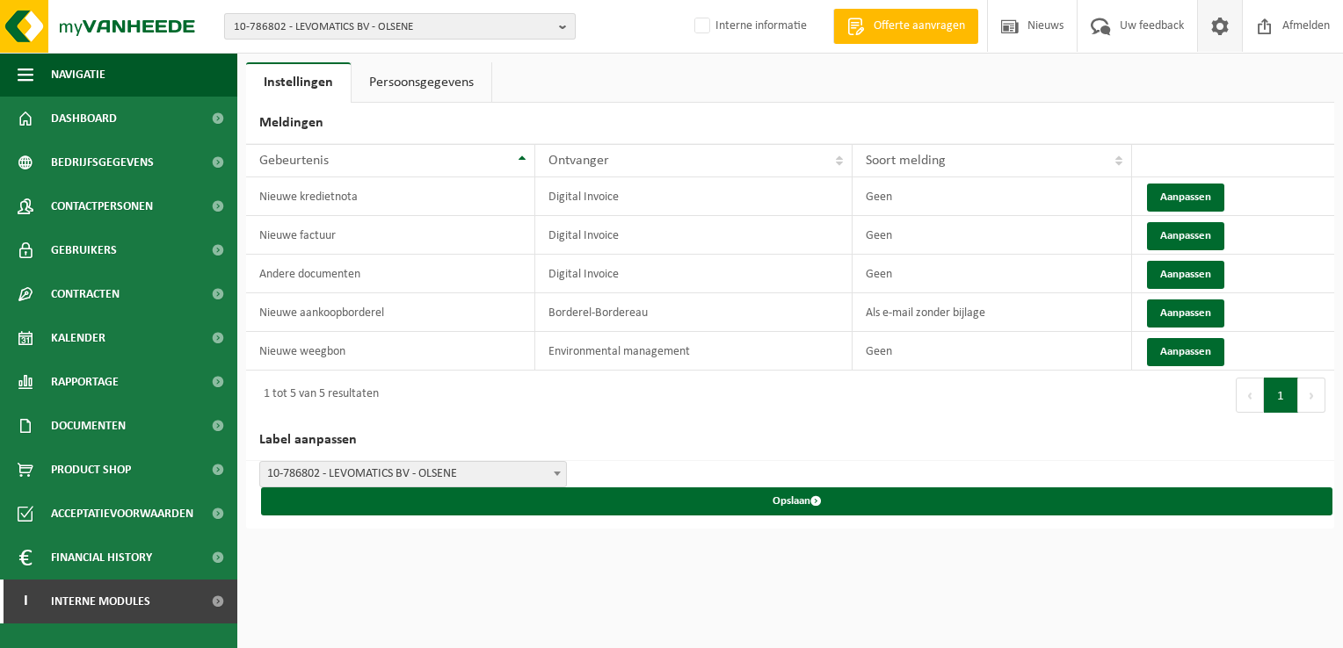
click at [415, 26] on span "10-786802 - LEVOMATICS BV - OLSENE" at bounding box center [393, 27] width 318 height 26
paste input "10-987139"
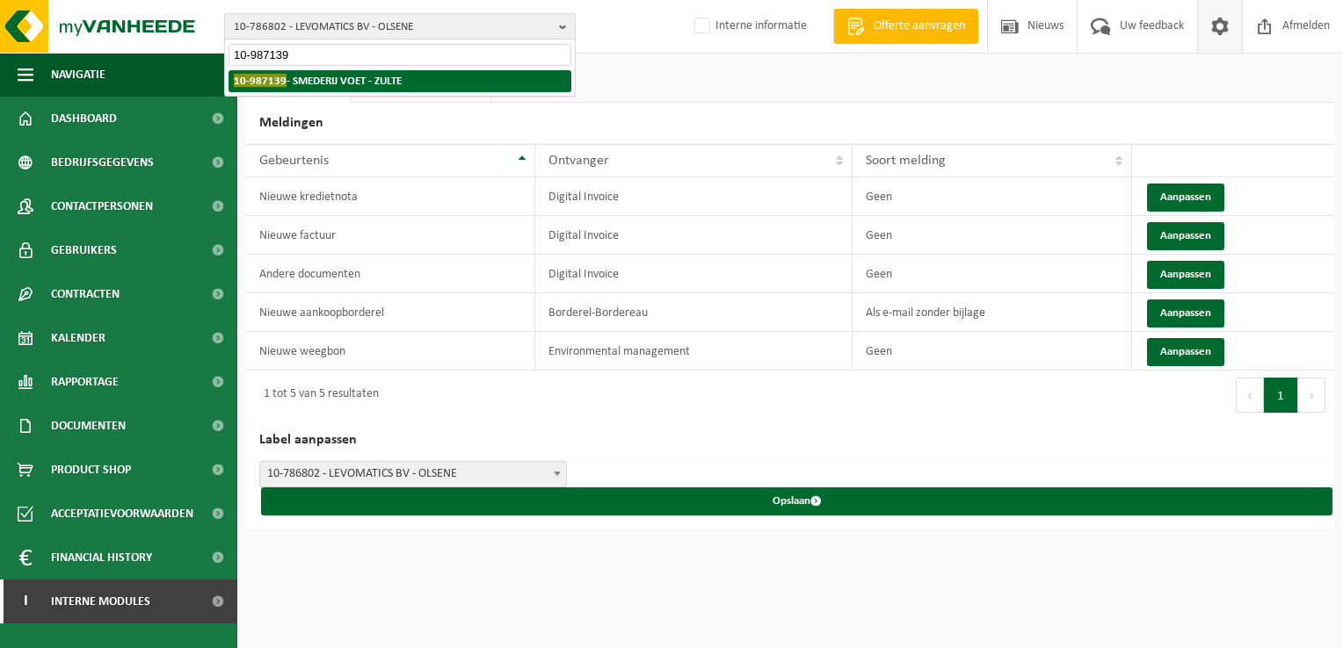
type input "10-987139"
click at [306, 83] on strong "10-987139 - SMEDERIJ VOET - ZULTE" at bounding box center [318, 80] width 168 height 13
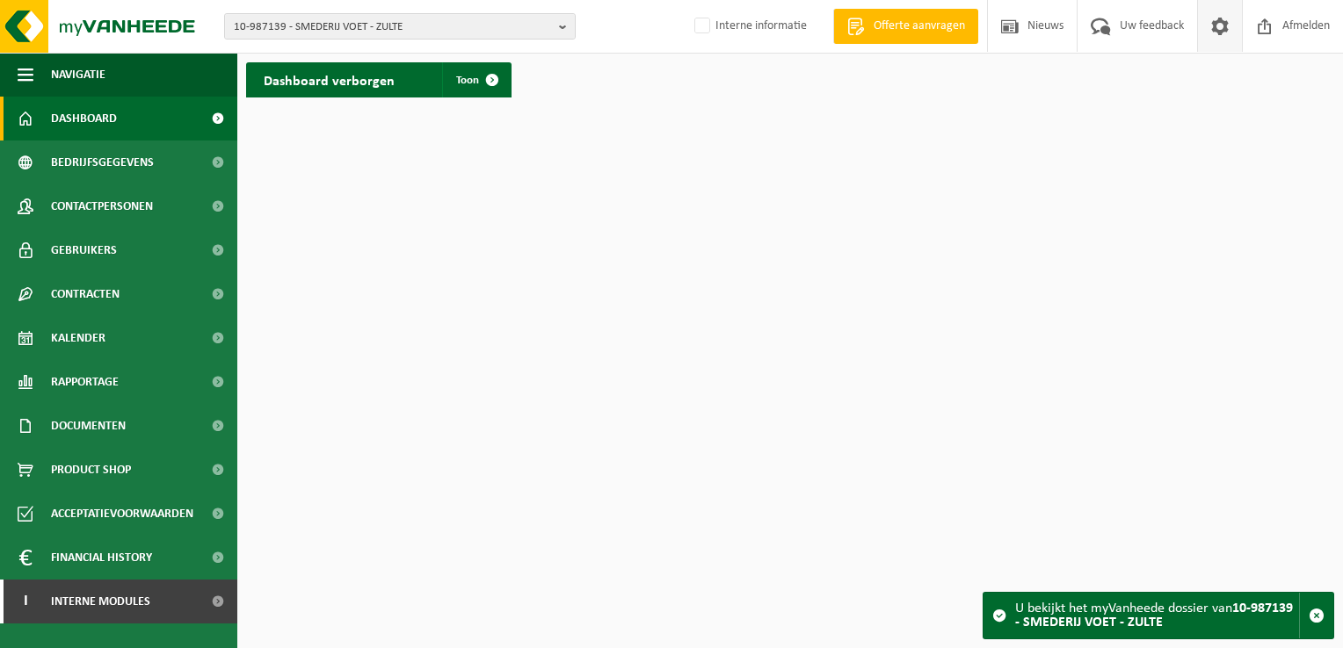
click at [1219, 29] on span at bounding box center [1219, 26] width 26 height 52
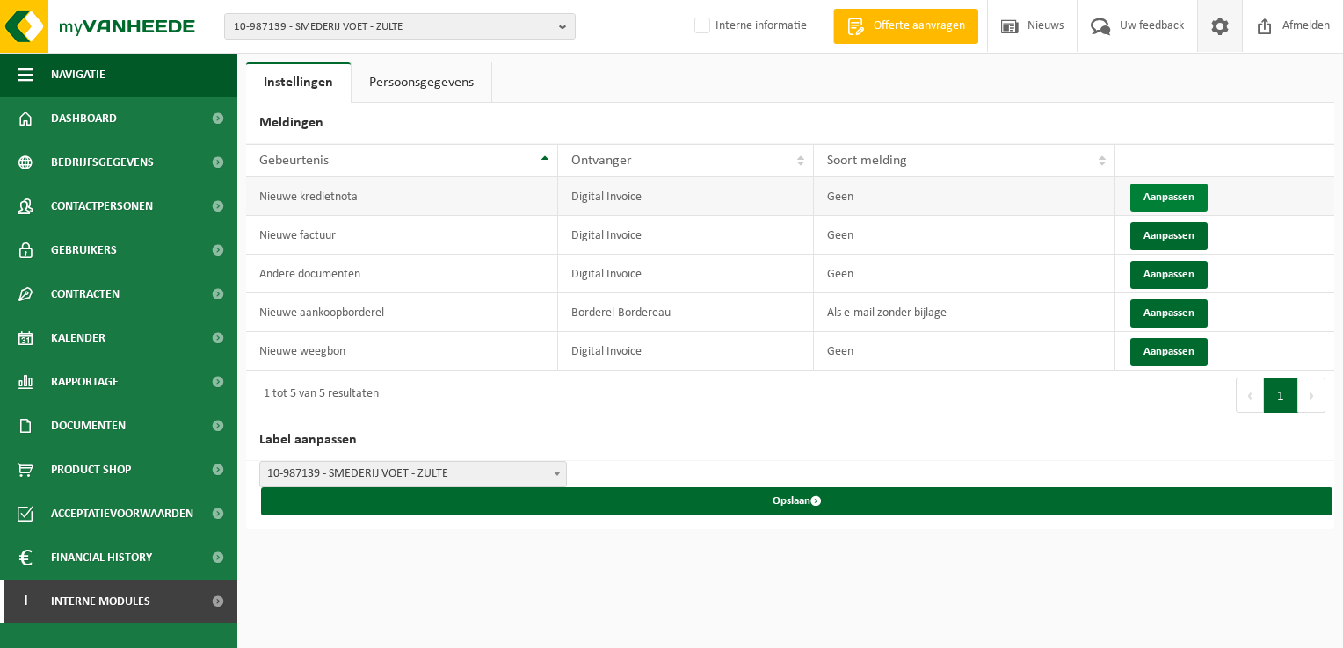
click at [1170, 196] on button "Aanpassen" at bounding box center [1168, 198] width 77 height 28
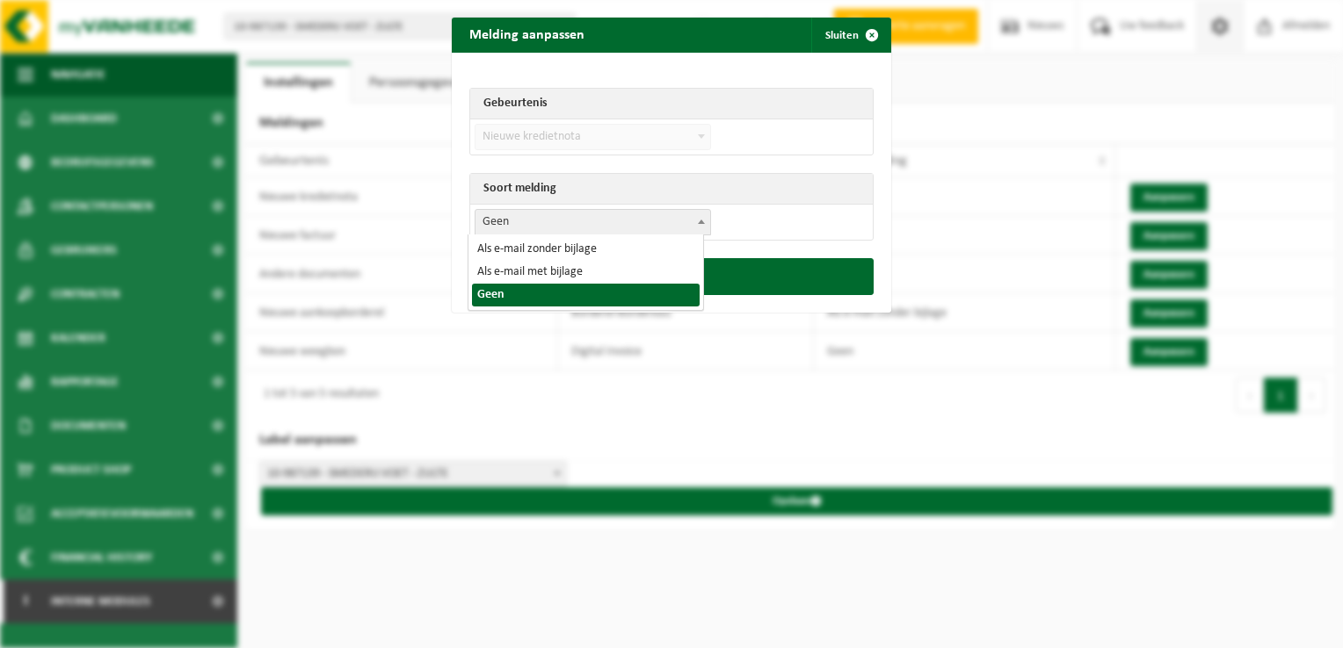
click at [595, 215] on span "Geen" at bounding box center [592, 222] width 235 height 25
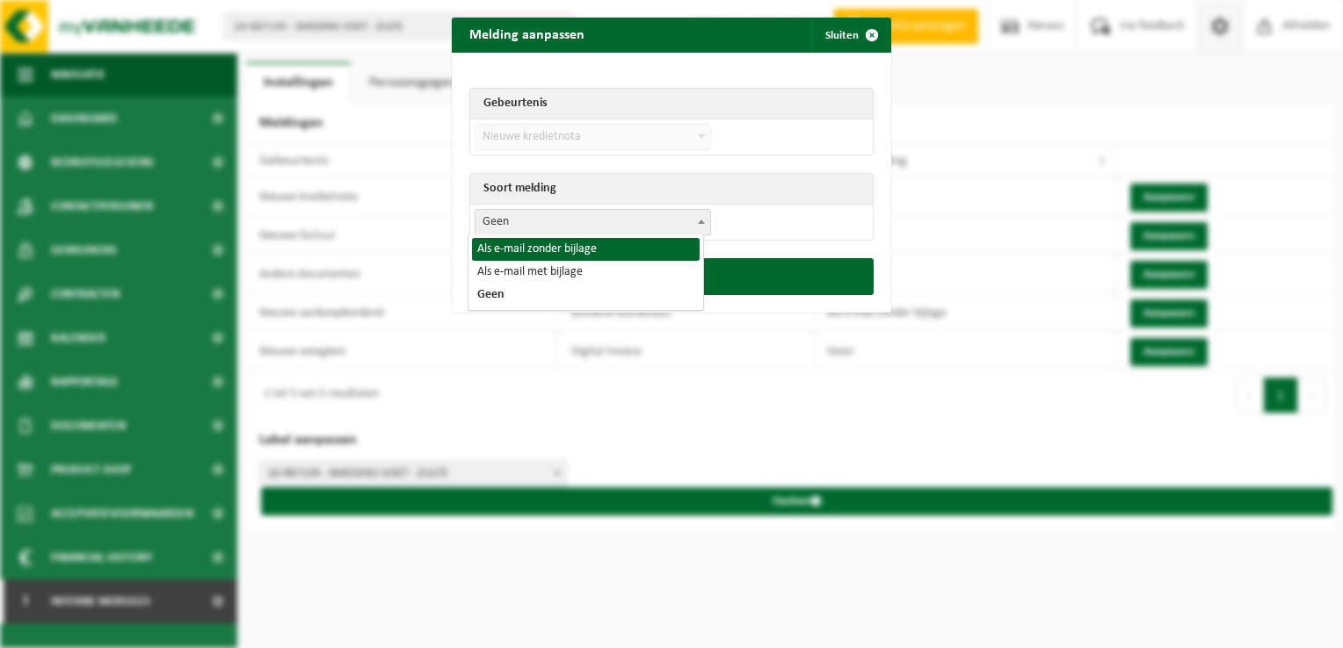
select select "2"
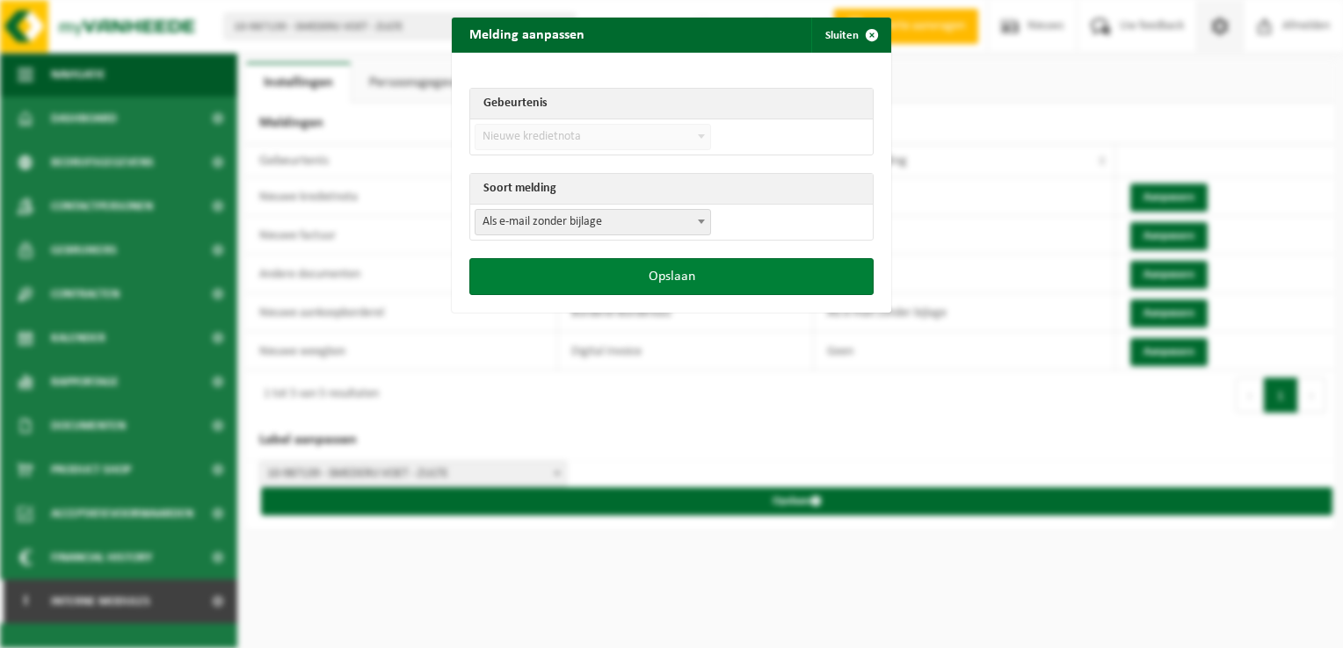
click at [721, 286] on button "Opslaan" at bounding box center [671, 276] width 404 height 37
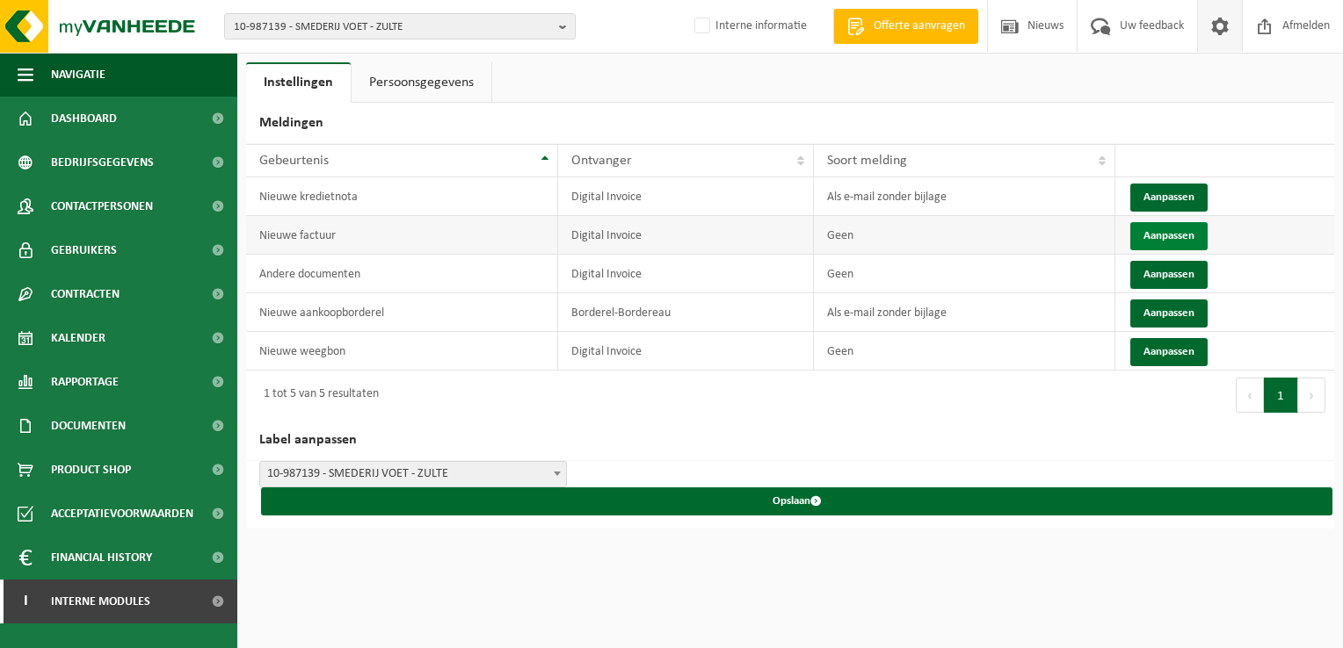
click at [1161, 231] on button "Aanpassen" at bounding box center [1168, 236] width 77 height 28
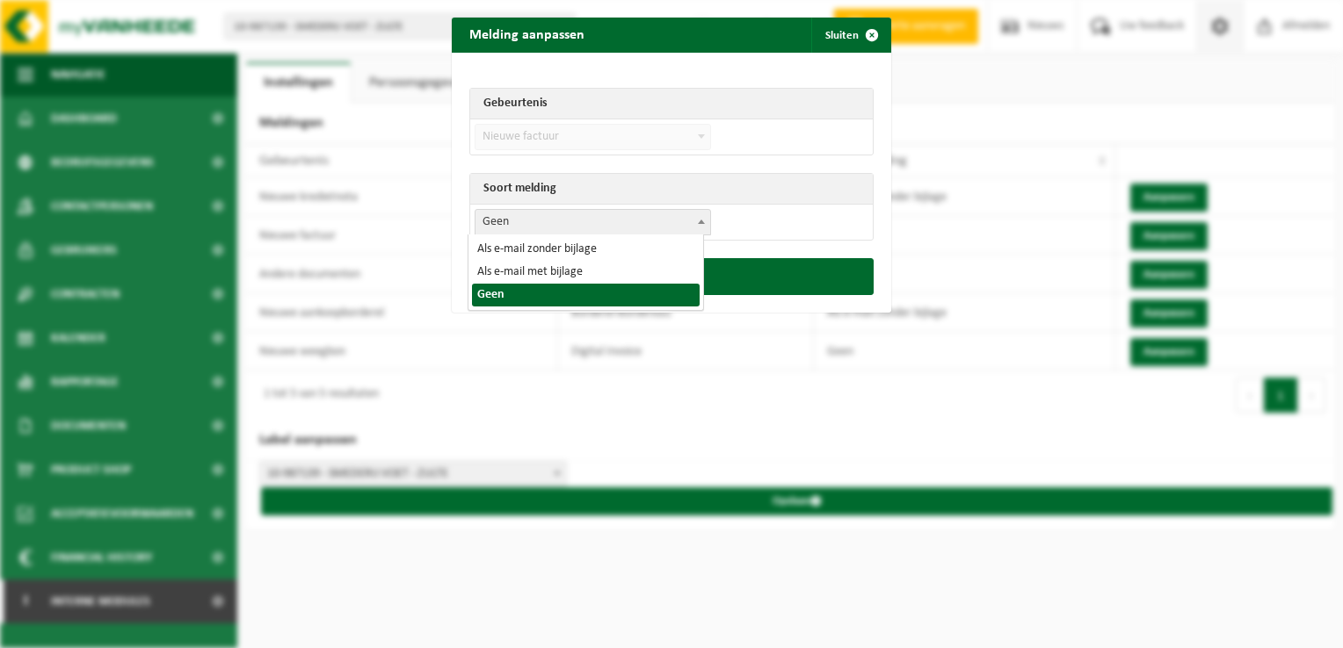
click at [621, 213] on span "Geen" at bounding box center [592, 222] width 235 height 25
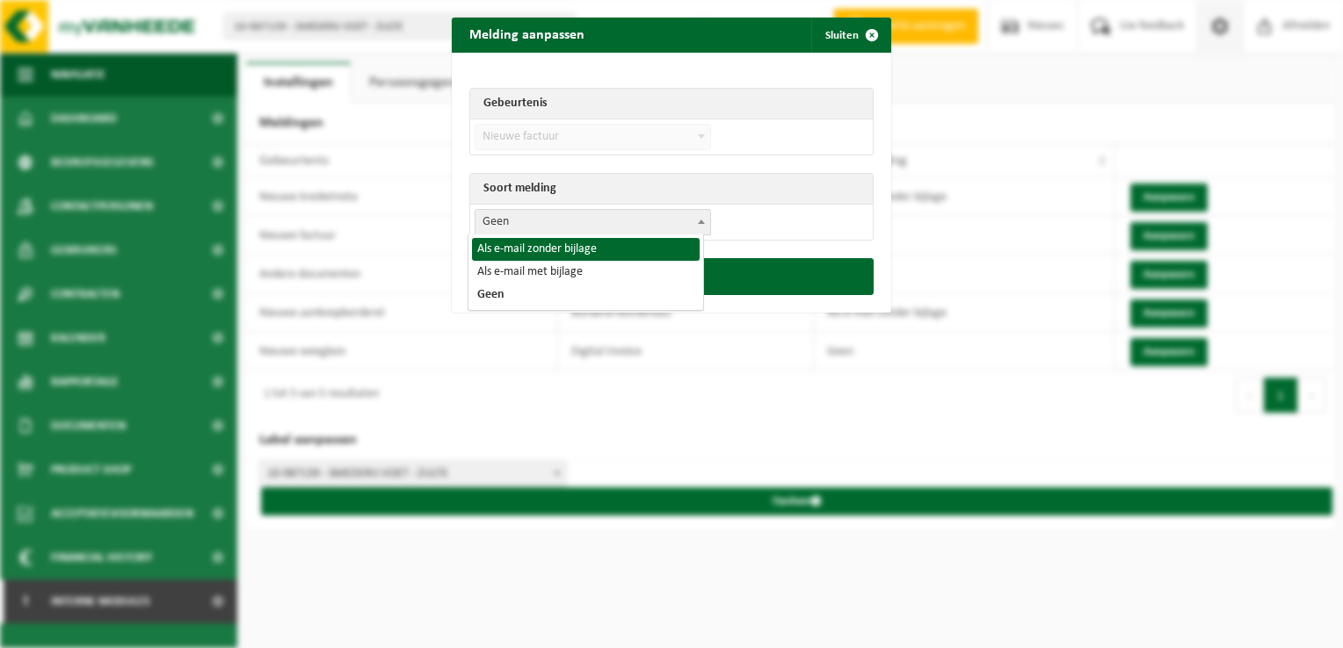
select select "2"
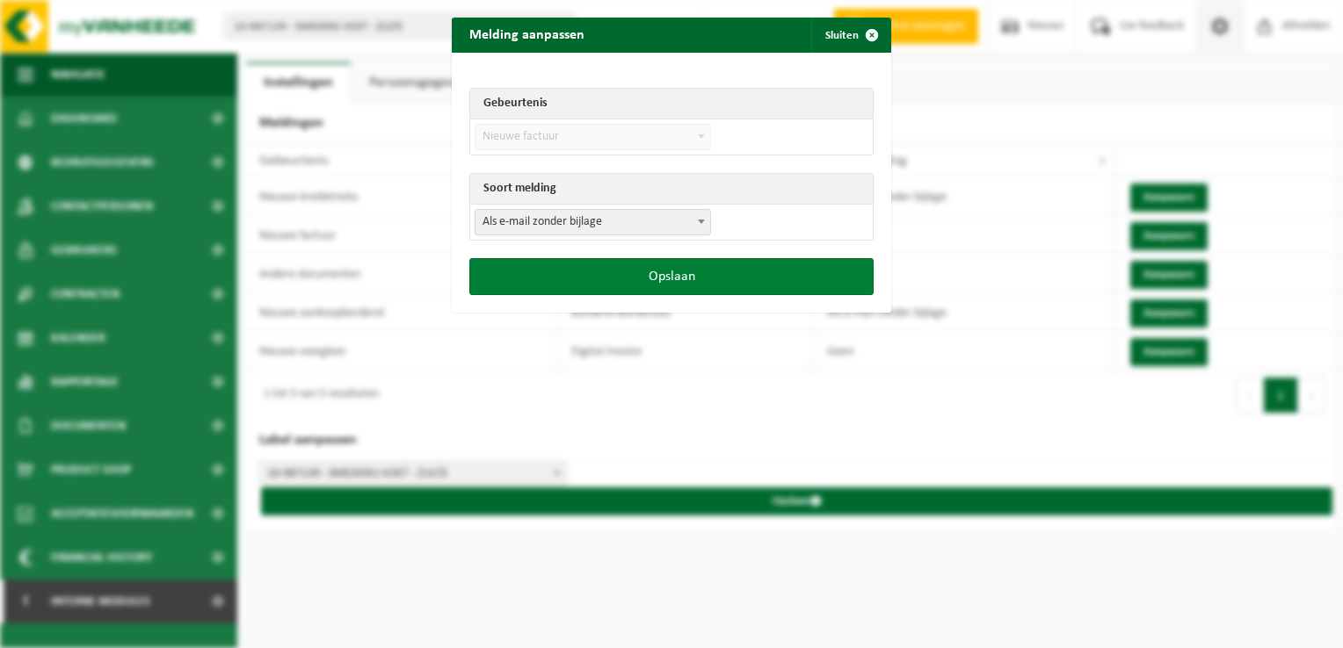
click at [704, 286] on button "Opslaan" at bounding box center [671, 276] width 404 height 37
